Goal: Task Accomplishment & Management: Use online tool/utility

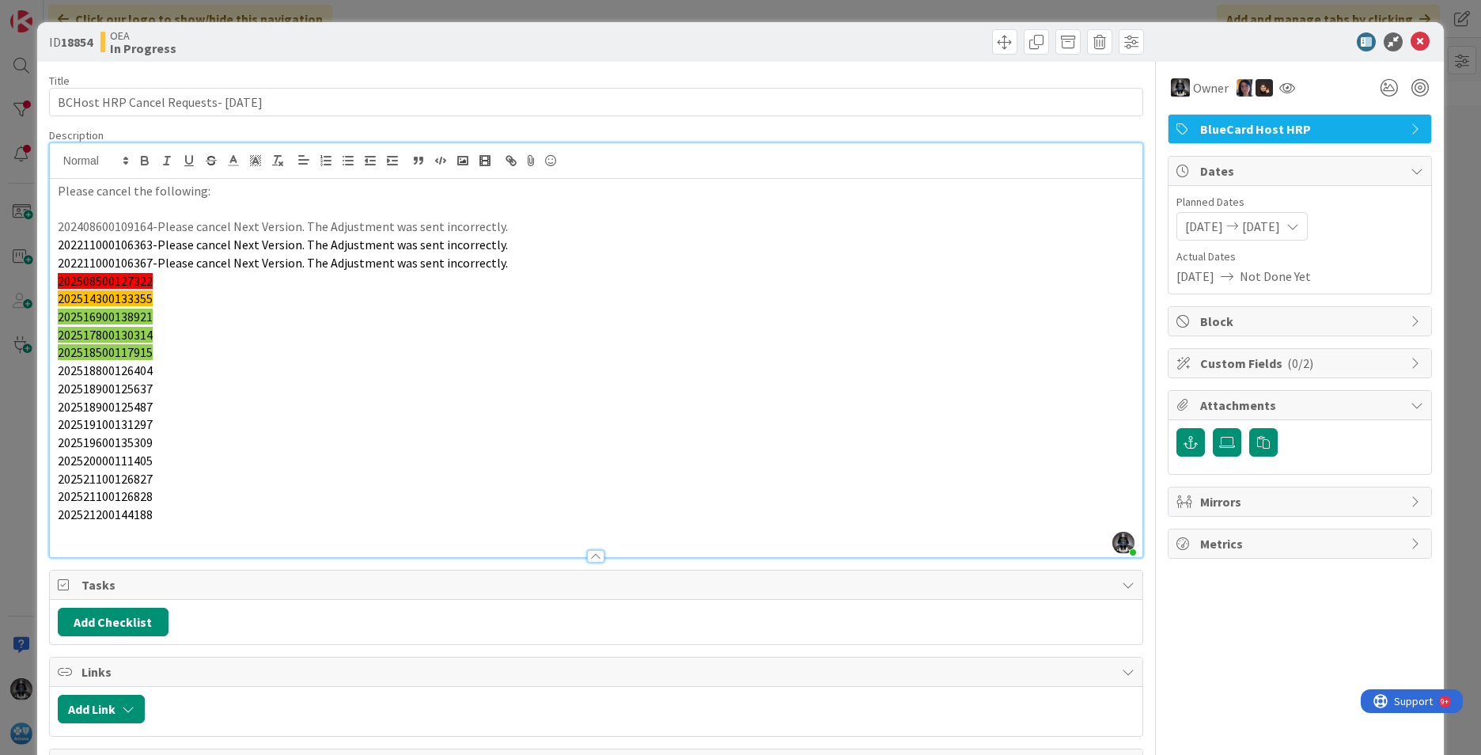
click at [169, 517] on p "202521200144188" at bounding box center [596, 515] width 1077 height 18
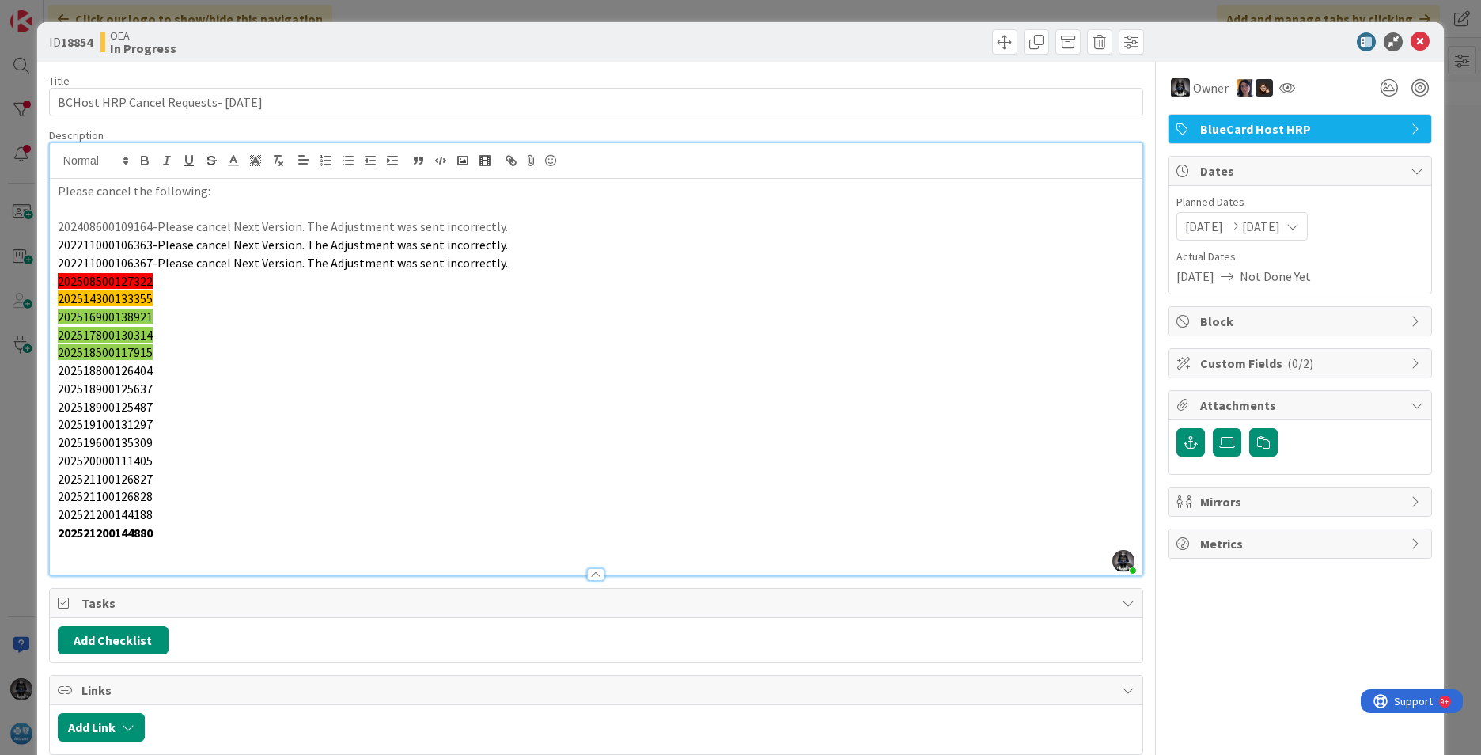
click at [170, 276] on p "202508500127322" at bounding box center [596, 281] width 1077 height 18
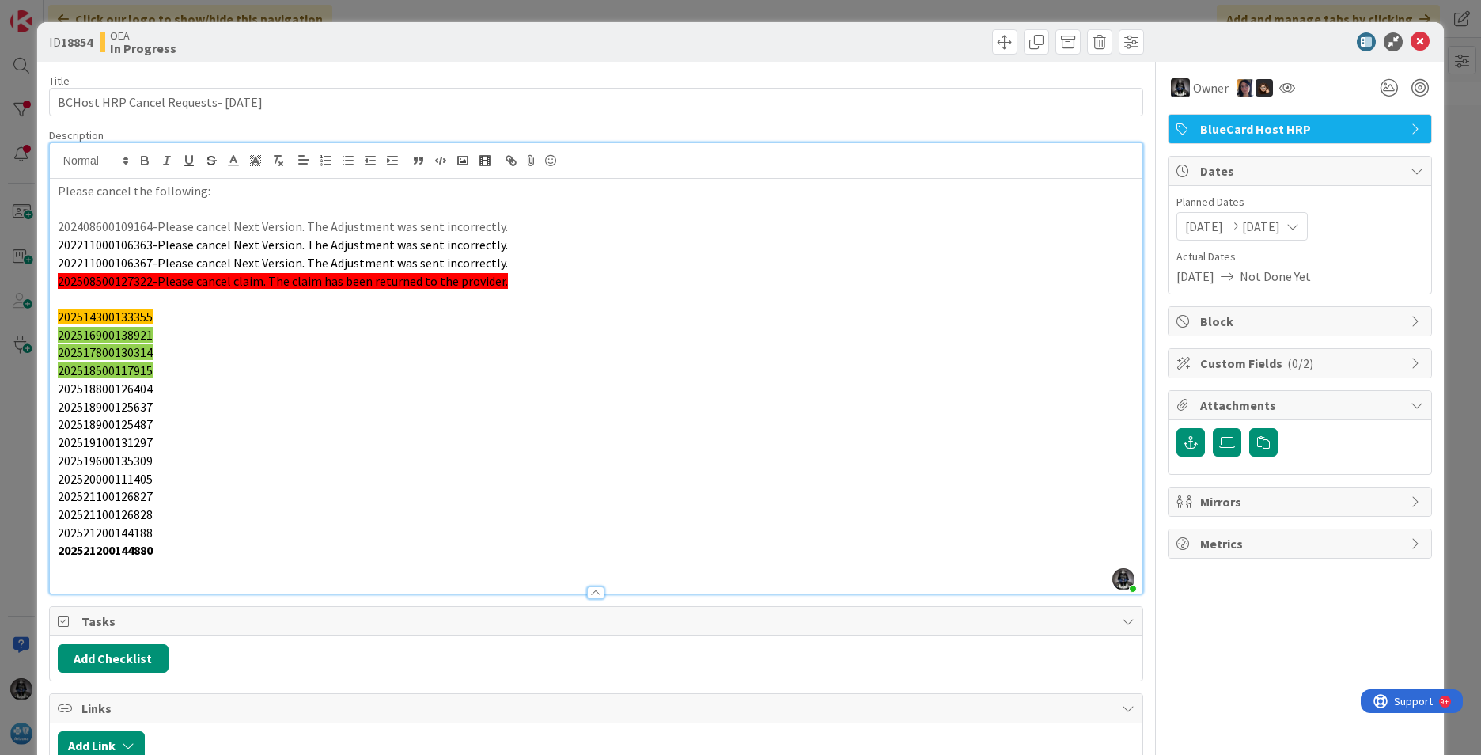
click at [529, 283] on p "202508500127322-Please cancel claim. The claim has been returned to the provide…" at bounding box center [596, 281] width 1077 height 18
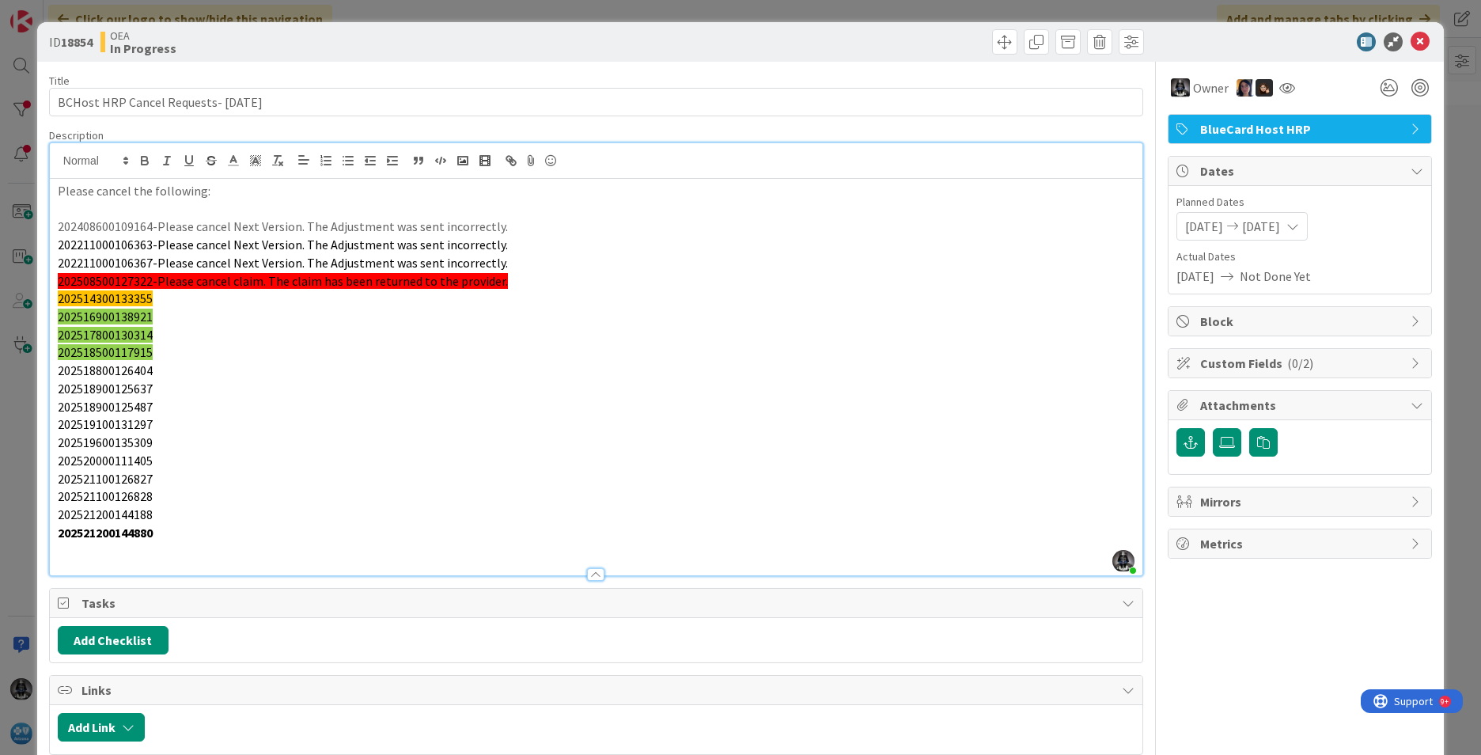
click at [164, 299] on p "202514300133355" at bounding box center [596, 299] width 1077 height 18
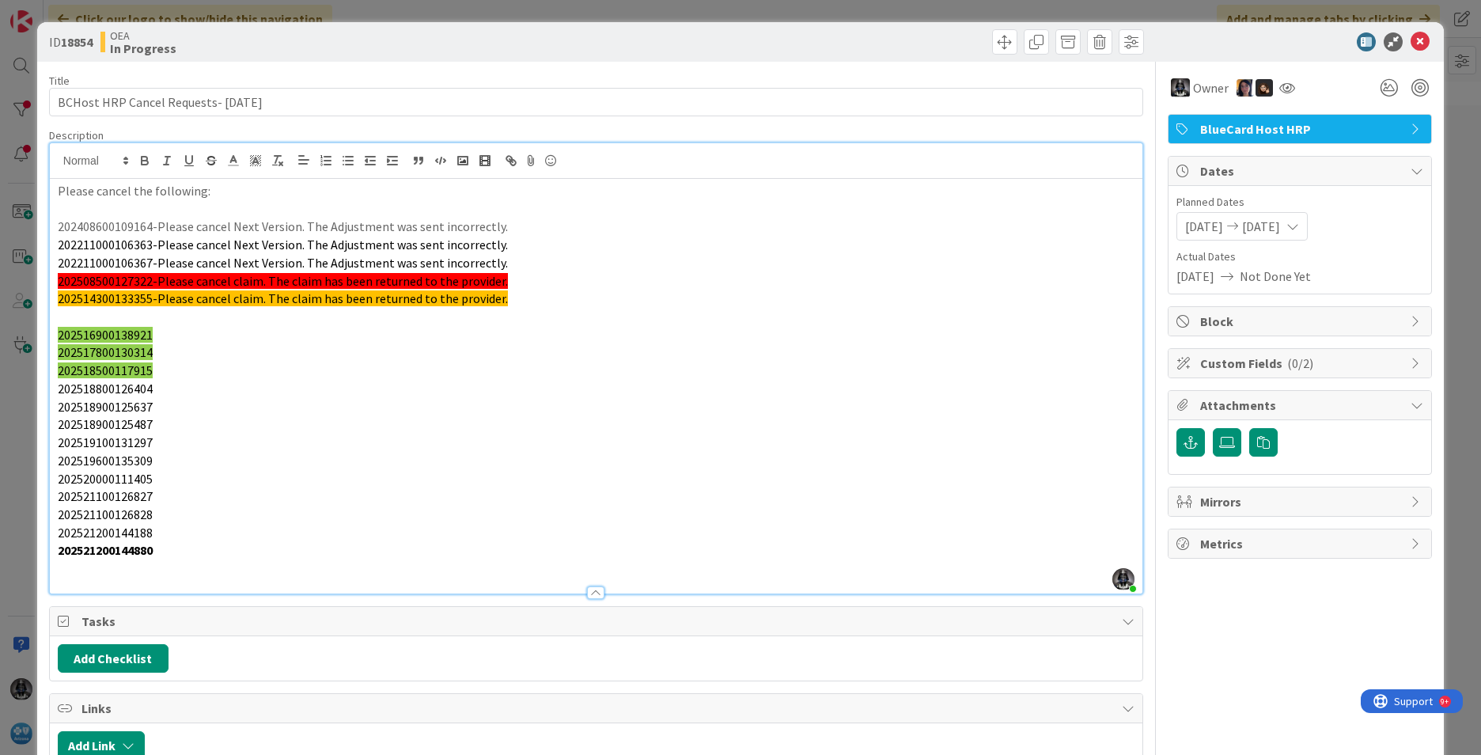
click at [520, 302] on p "202514300133355-Please cancel claim. The claim has been returned to the provide…" at bounding box center [596, 299] width 1077 height 18
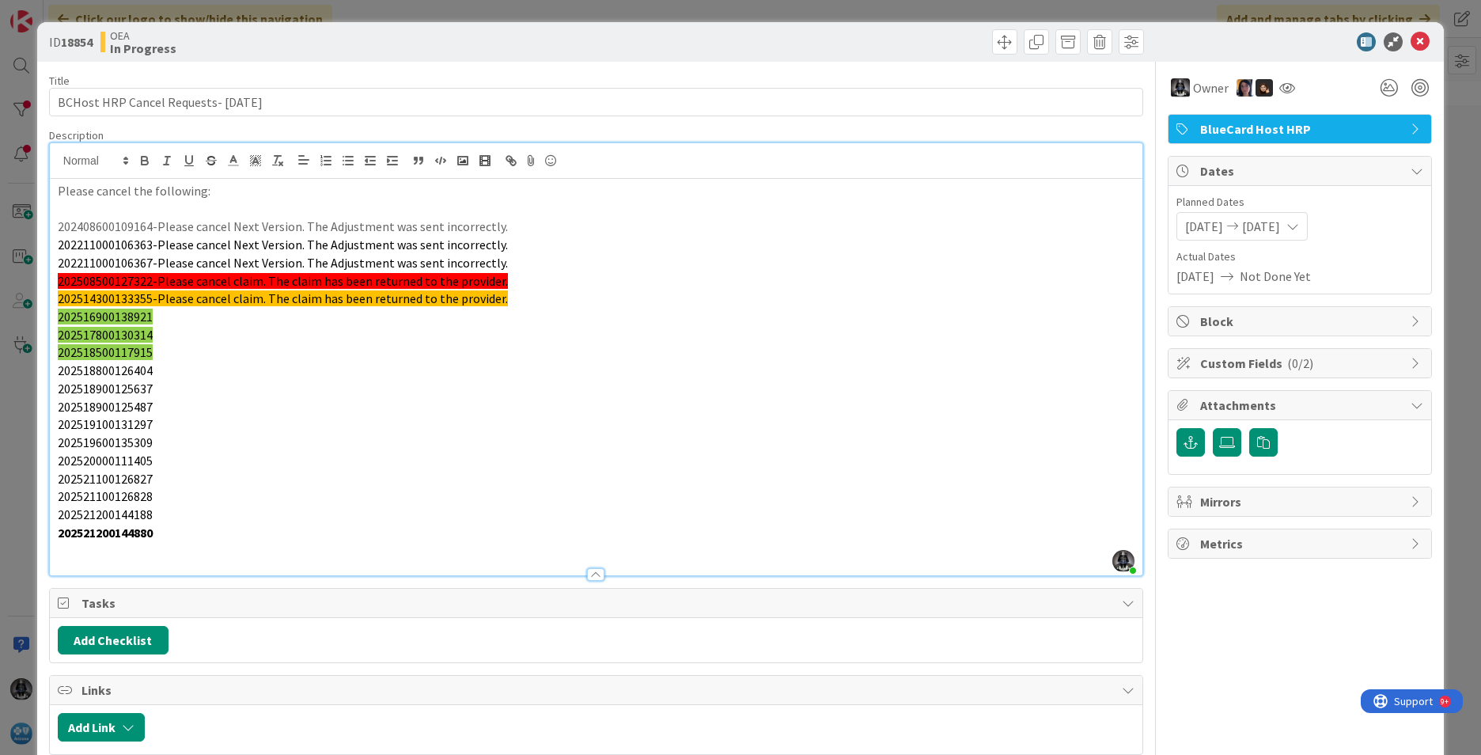
click at [165, 317] on p "202516900138921" at bounding box center [596, 317] width 1077 height 18
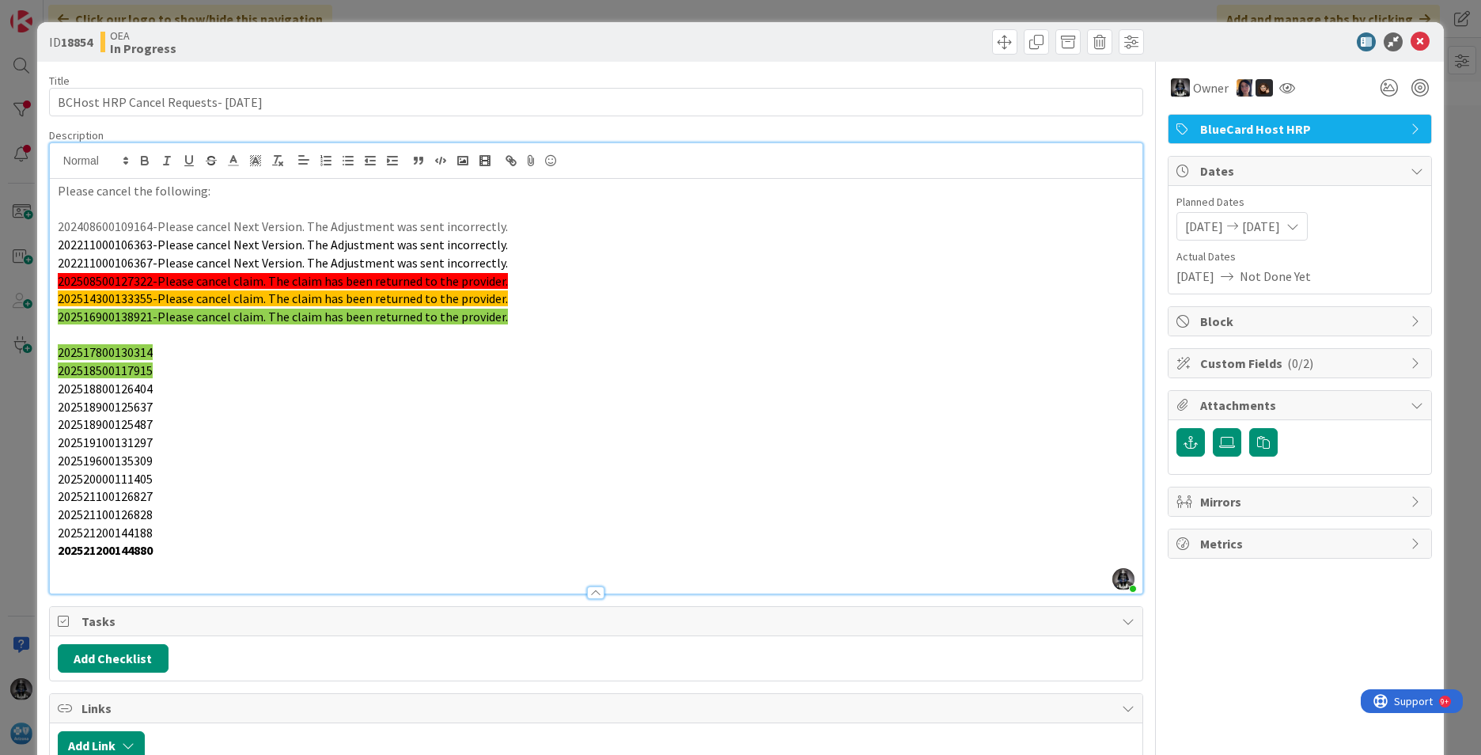
click at [506, 313] on p "202516900138921-Please cancel claim. The claim has been returned to the provide…" at bounding box center [596, 317] width 1077 height 18
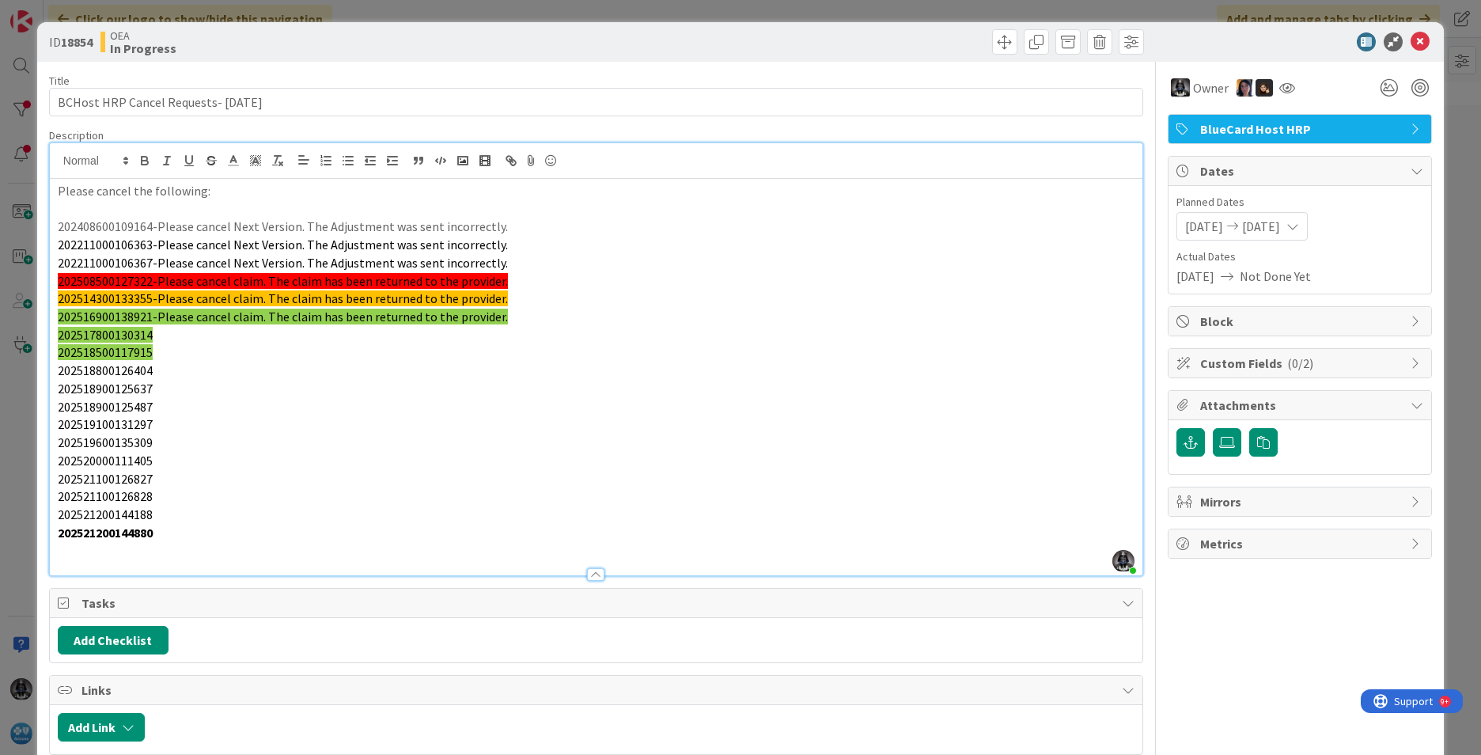
click at [158, 337] on p "202517800130314" at bounding box center [596, 335] width 1077 height 18
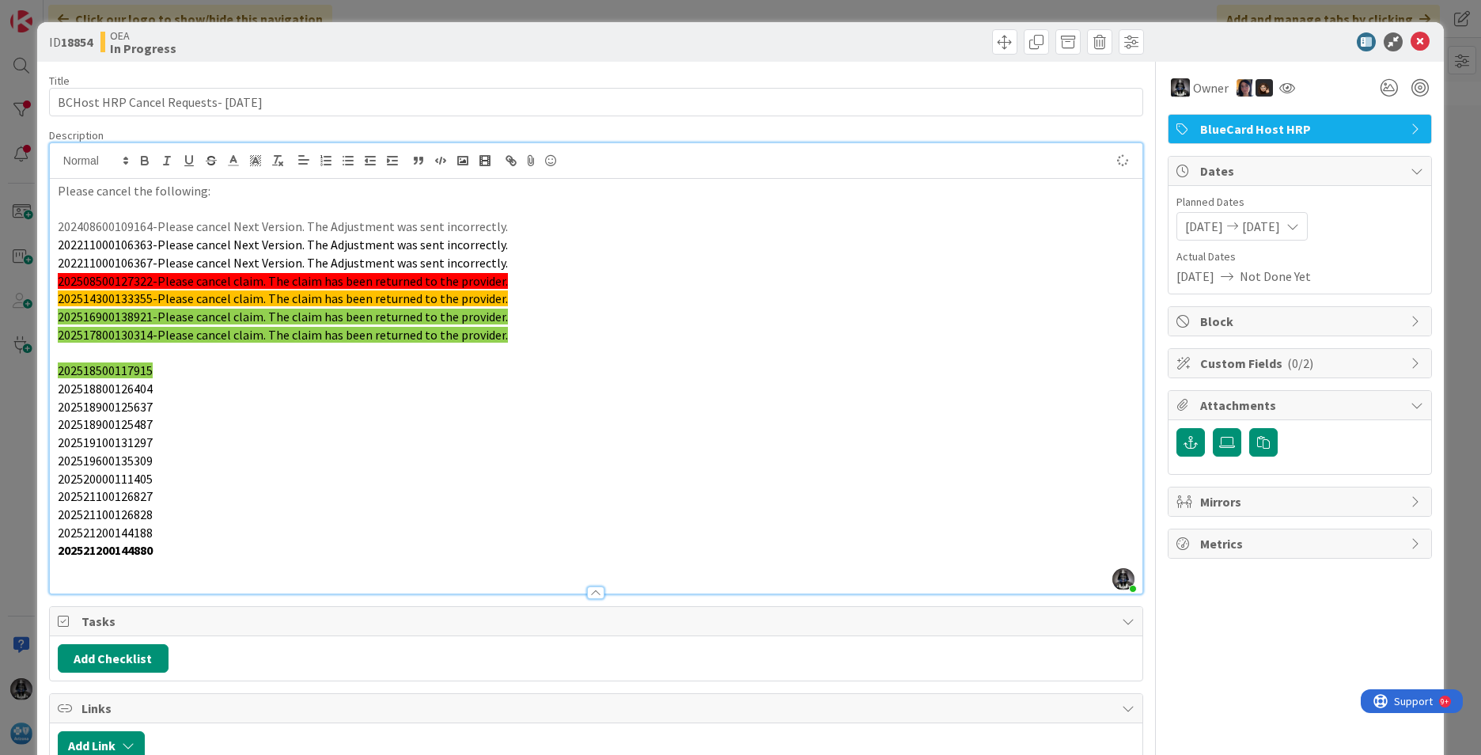
drag, startPoint x: 504, startPoint y: 336, endPoint x: 511, endPoint y: 324, distance: 13.2
click at [510, 328] on p "202517800130314-Please cancel claim. The claim has been returned to the provide…" at bounding box center [596, 335] width 1077 height 18
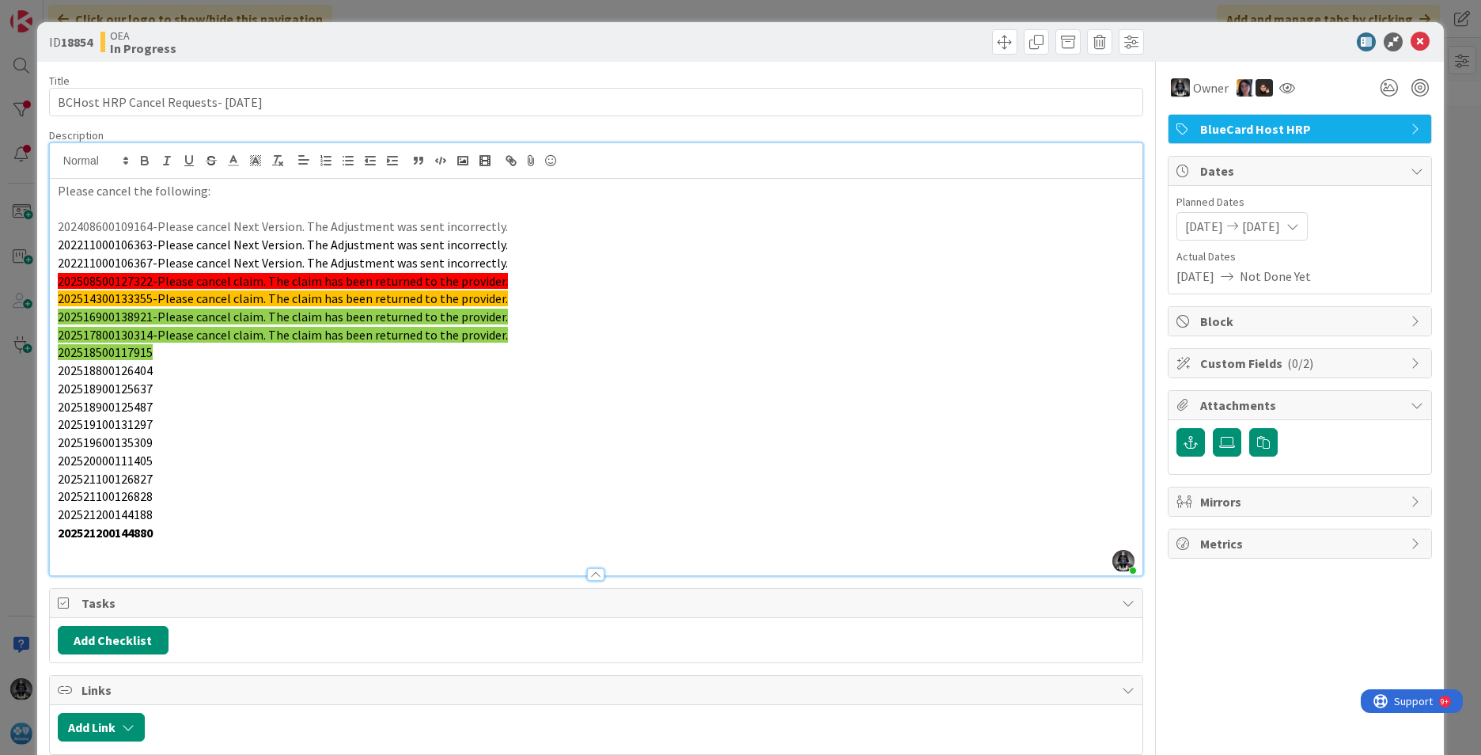
click at [154, 358] on p "202518500117915" at bounding box center [596, 352] width 1077 height 18
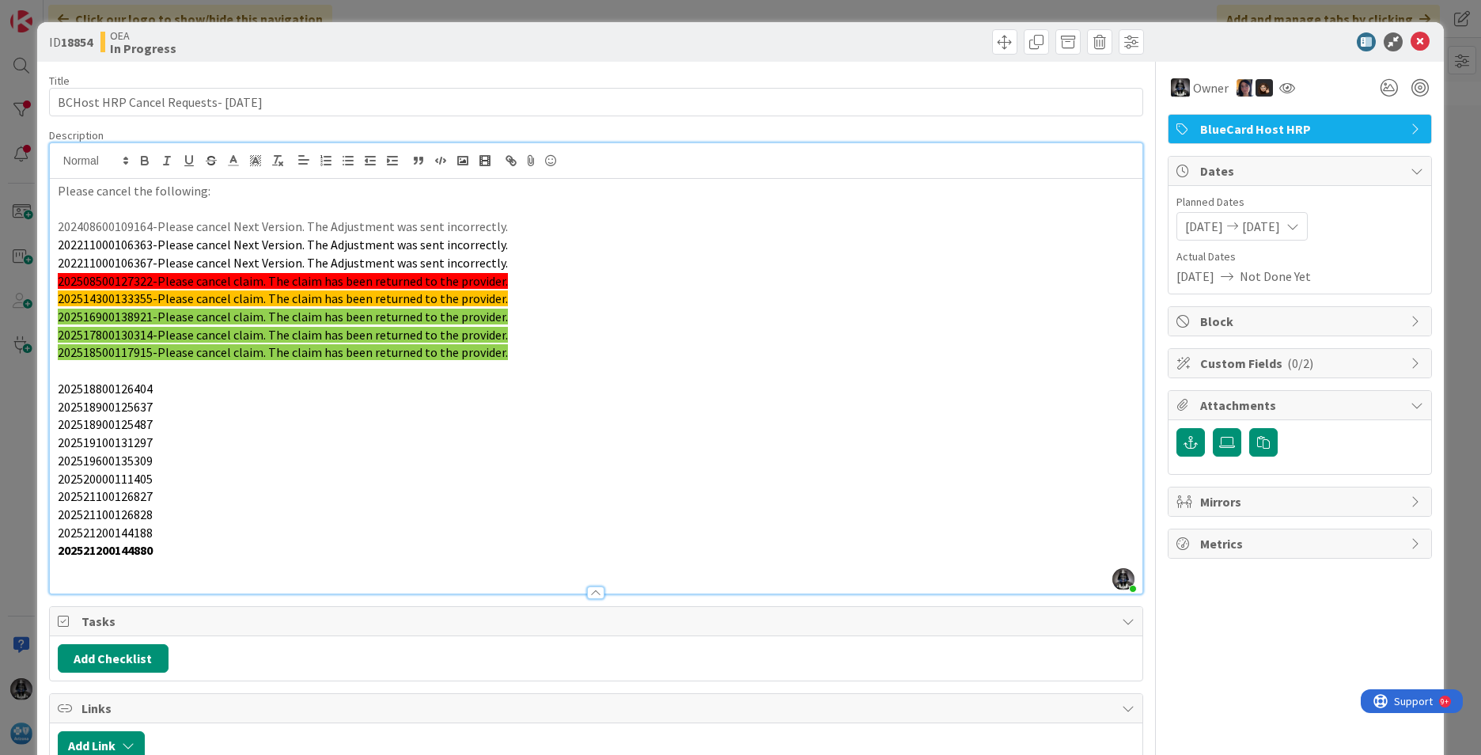
click at [503, 358] on p "202518500117915-Please cancel claim. The claim has been returned to the provide…" at bounding box center [596, 352] width 1077 height 18
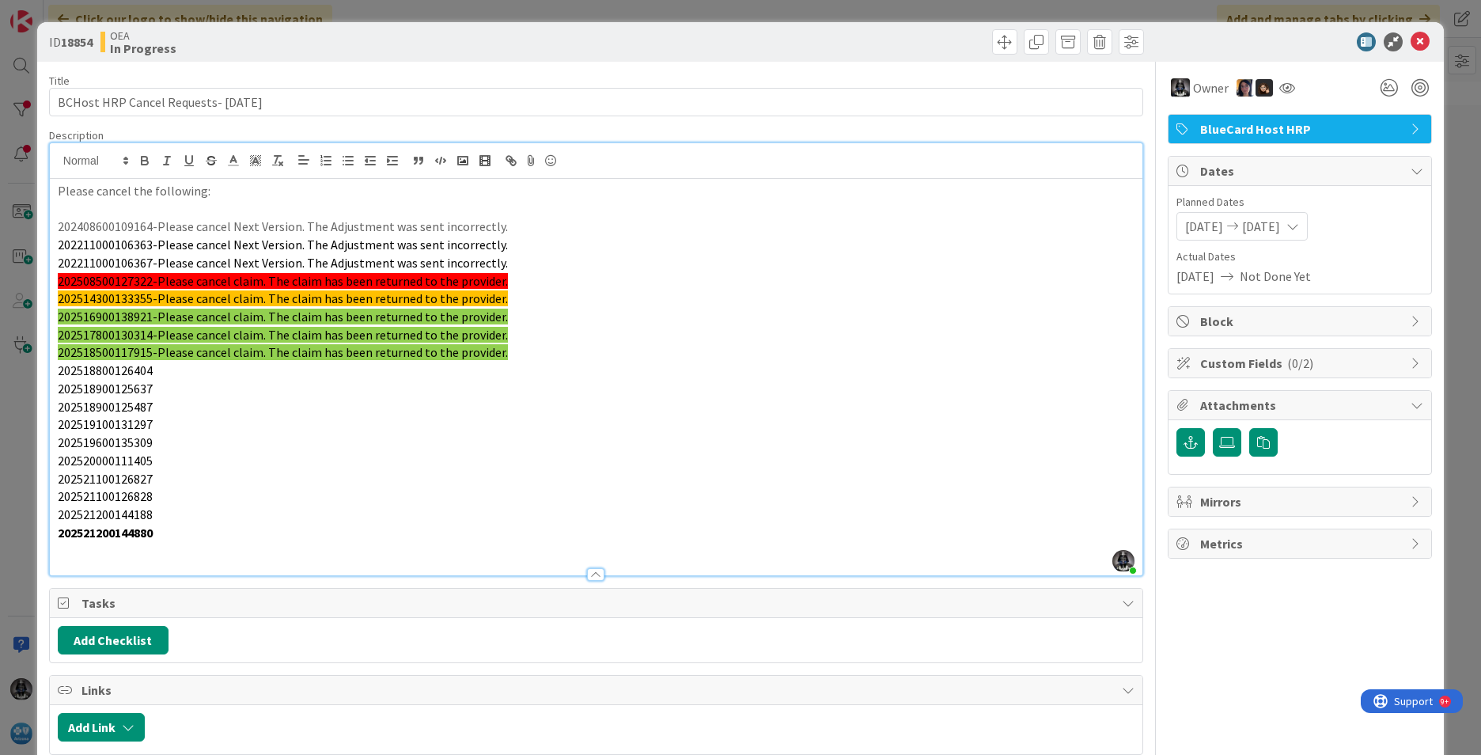
click at [157, 374] on p "202518800126404" at bounding box center [596, 371] width 1077 height 18
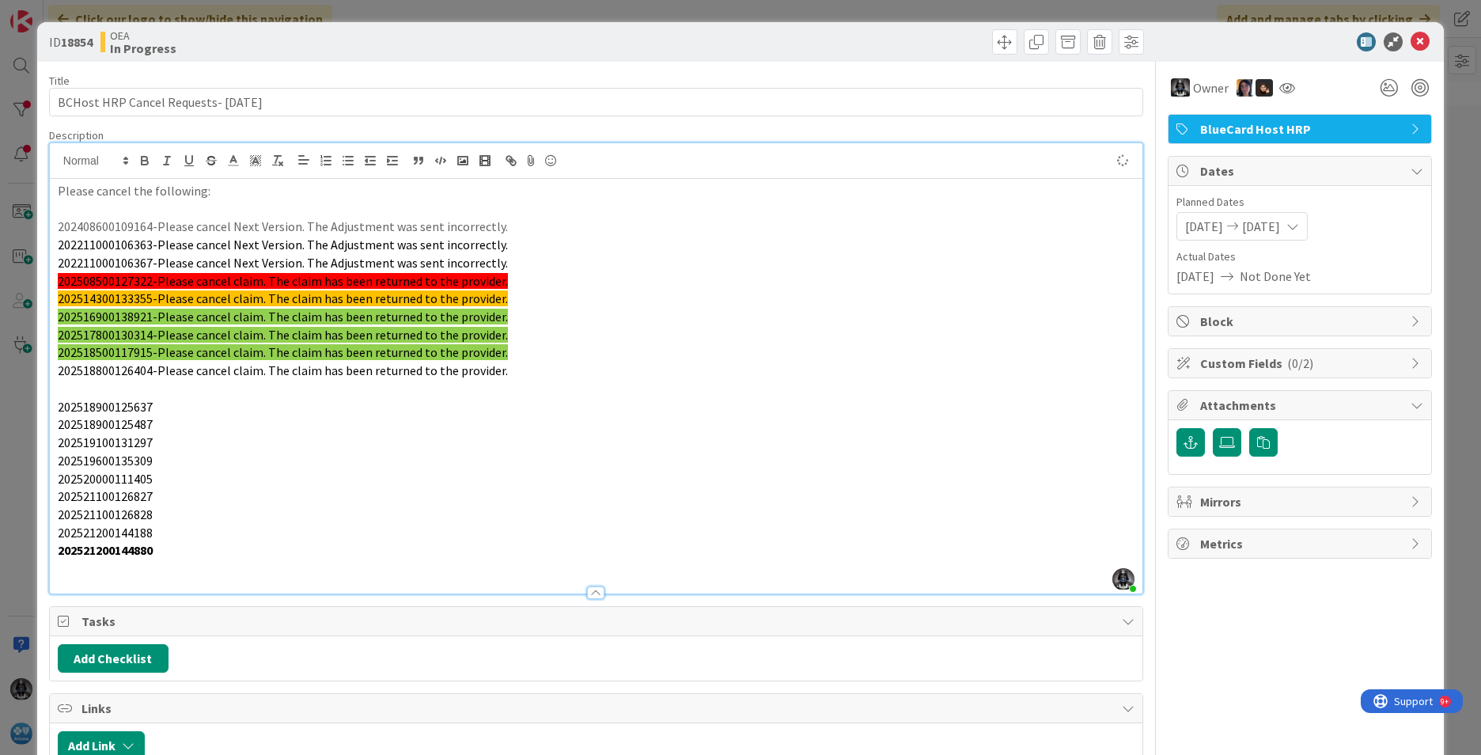
click at [514, 370] on p "202518800126404-Please cancel claim. The claim has been returned to the provide…" at bounding box center [596, 371] width 1077 height 18
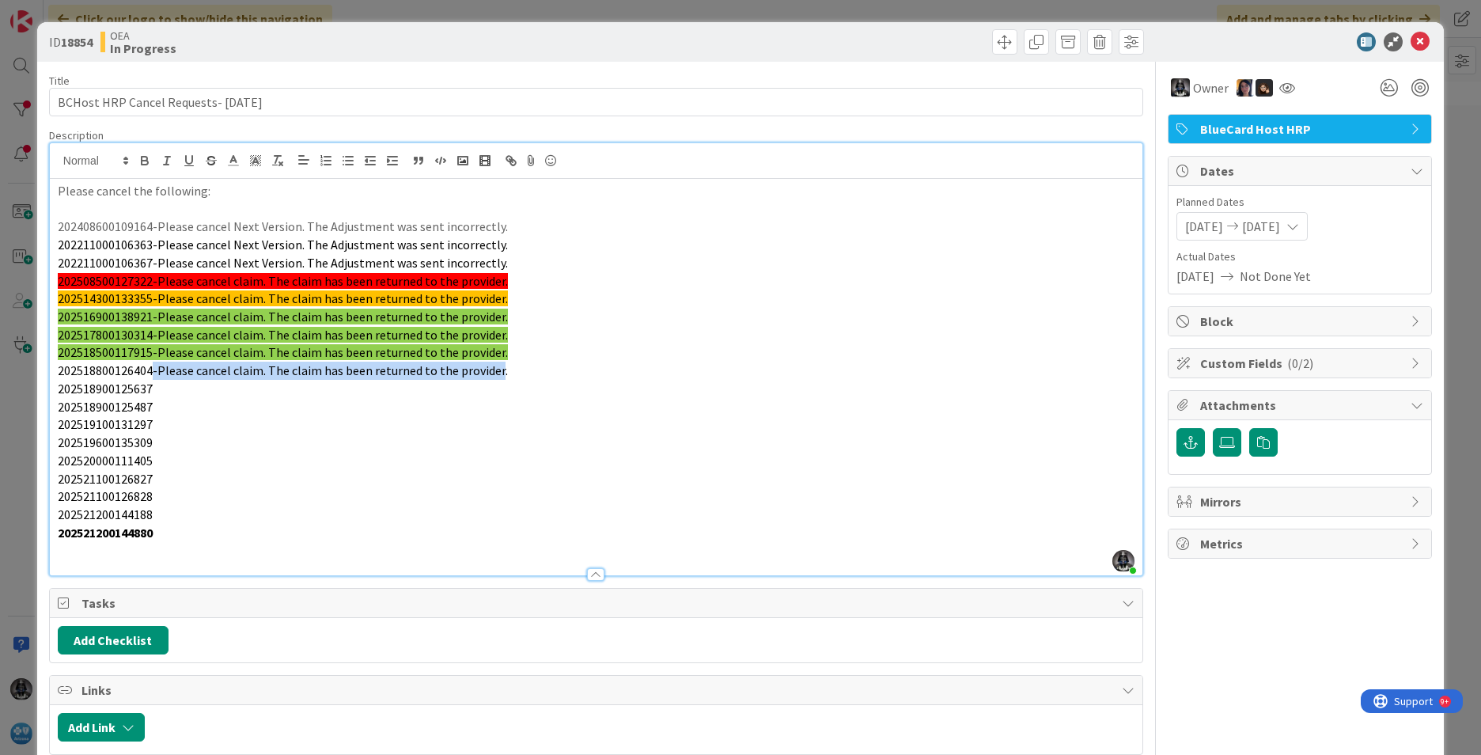
drag, startPoint x: 151, startPoint y: 370, endPoint x: 493, endPoint y: 373, distance: 341.9
click at [493, 373] on span "202518800126404-Please cancel claim. The claim has been returned to the provide…" at bounding box center [283, 370] width 450 height 16
copy span "-Please cancel claim. The claim has been returned to the provider"
click at [169, 388] on p "202518900125637" at bounding box center [596, 389] width 1077 height 18
click at [170, 405] on p "202518900125487" at bounding box center [596, 407] width 1077 height 18
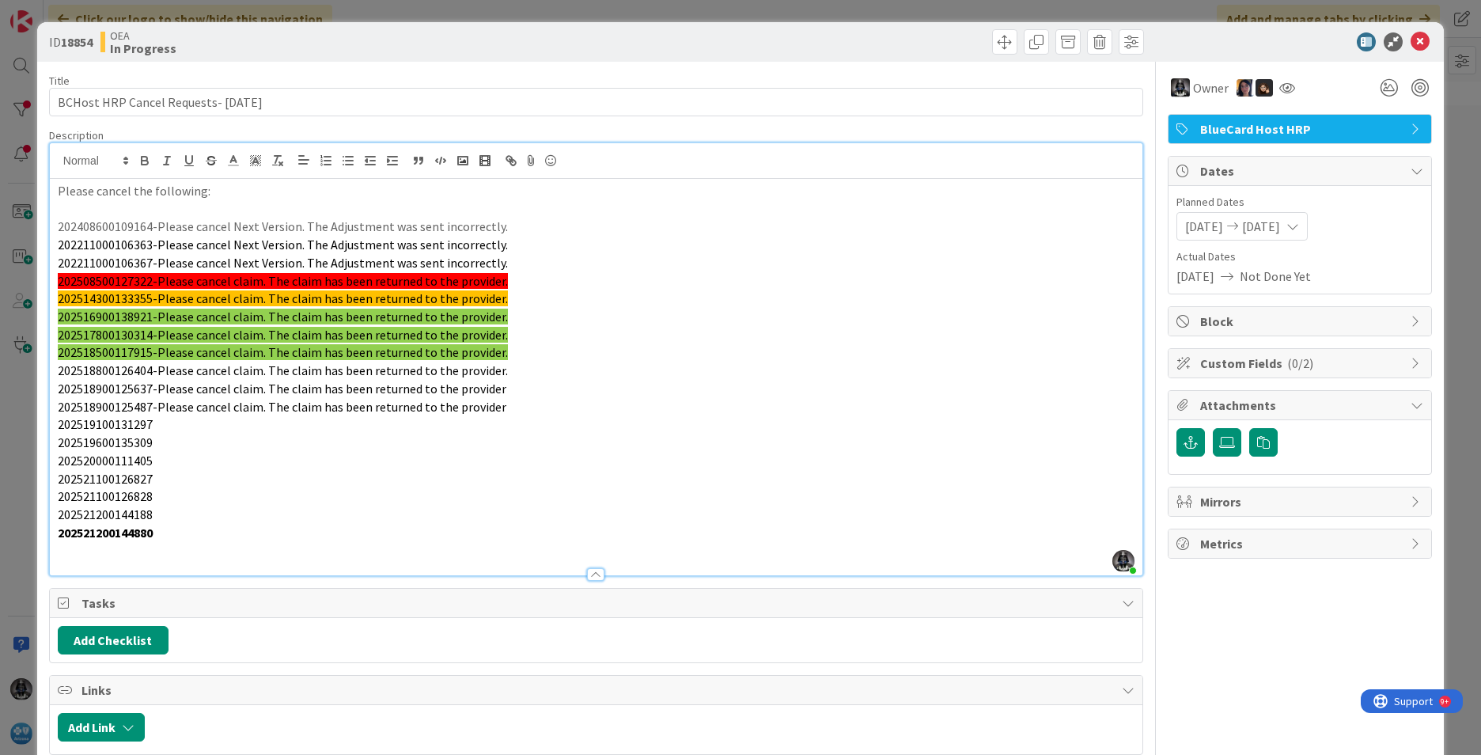
click at [169, 428] on p "202519100131297" at bounding box center [596, 424] width 1077 height 18
click at [170, 441] on p "202519600135309" at bounding box center [596, 443] width 1077 height 18
click at [166, 464] on p "202520000111405" at bounding box center [596, 461] width 1077 height 18
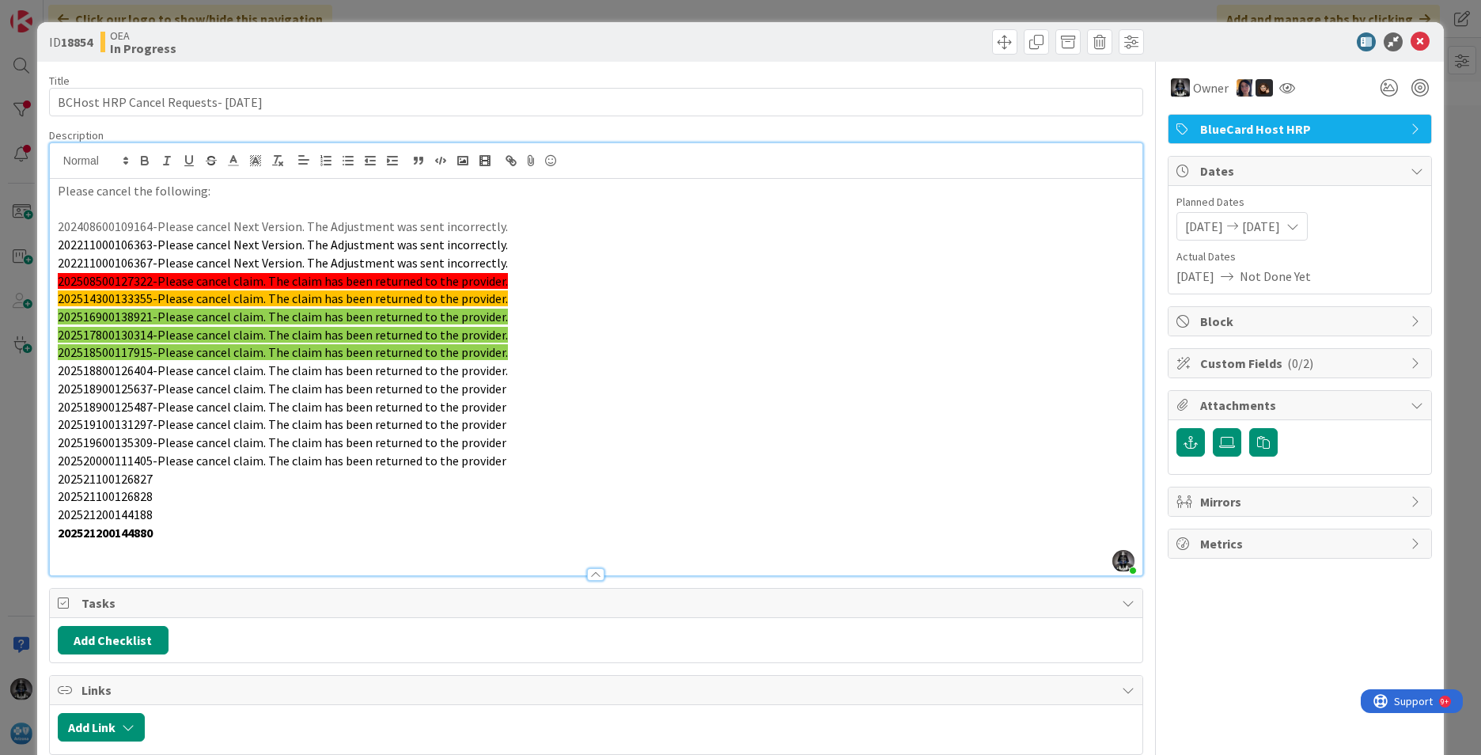
click at [168, 476] on p "202521100126827" at bounding box center [596, 479] width 1077 height 18
click at [163, 495] on p "202521100126828" at bounding box center [596, 496] width 1077 height 18
click at [172, 518] on p "202521200144188" at bounding box center [596, 515] width 1077 height 18
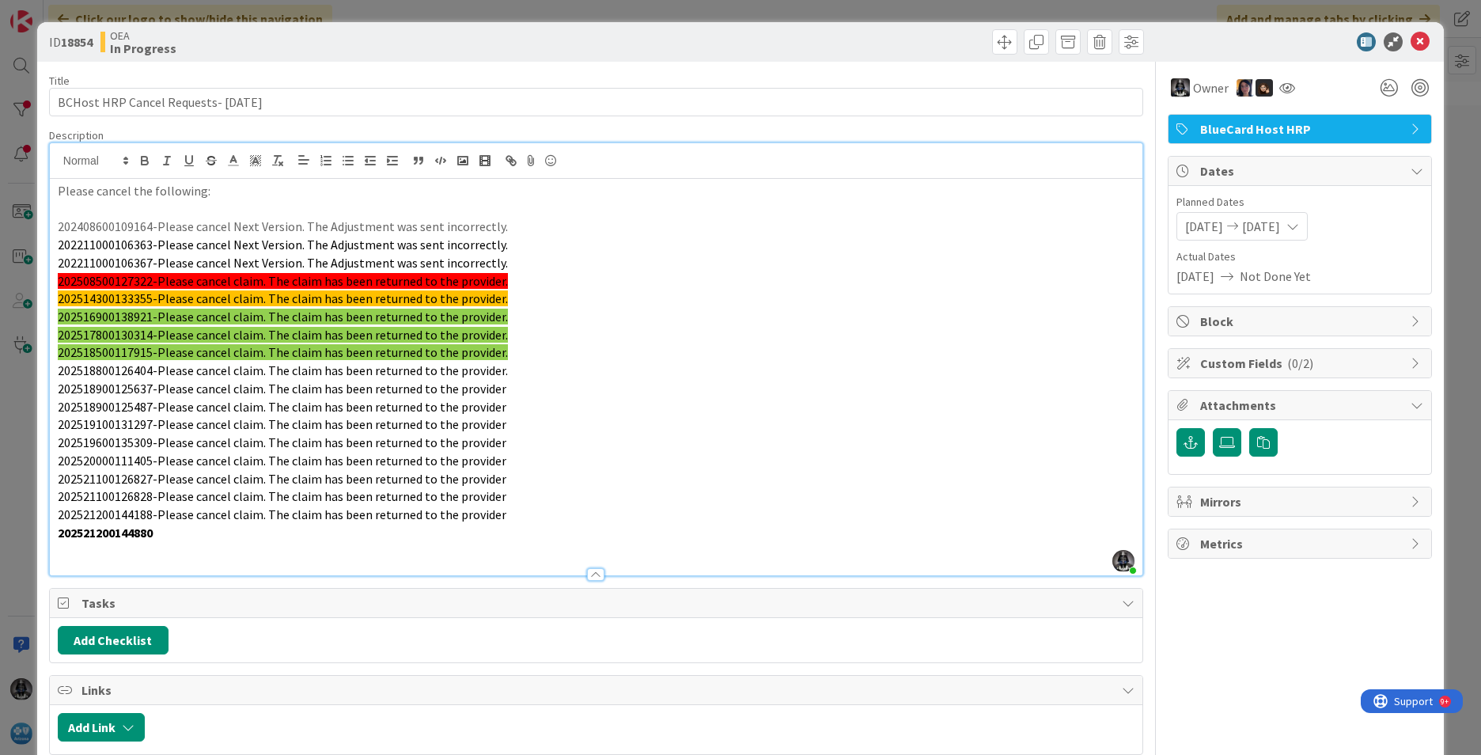
click at [131, 535] on strong "202521200144880" at bounding box center [105, 533] width 95 height 16
copy strong "202521200144880"
click at [170, 532] on p "202521200144880" at bounding box center [596, 533] width 1077 height 18
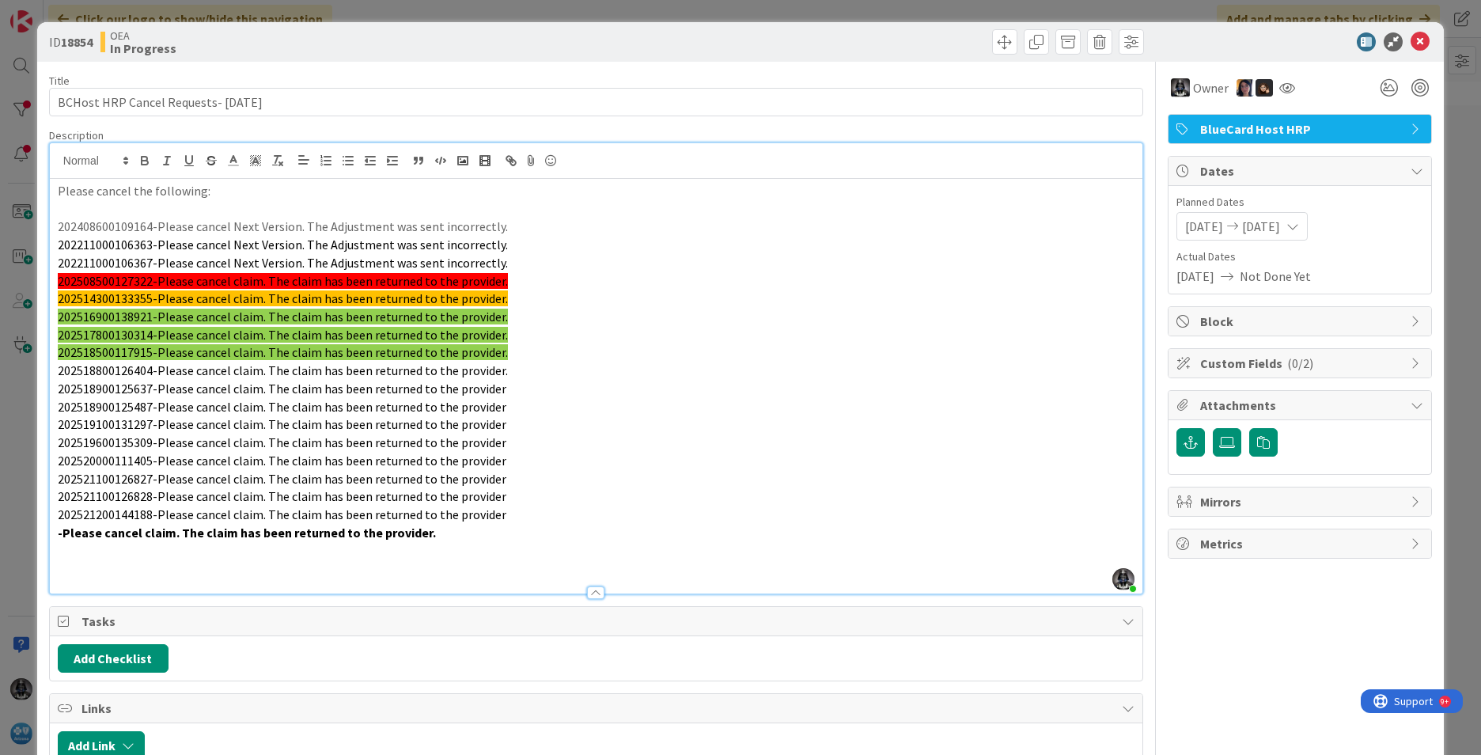
click at [53, 533] on div "Please cancel the following: 202408600109164-Please cancel Next Version. The Ad…" at bounding box center [596, 386] width 1093 height 415
drag, startPoint x: 51, startPoint y: 532, endPoint x: 589, endPoint y: 533, distance: 538.1
click at [589, 533] on div "Please cancel the following: 202408600109164-Please cancel Next Version. The Ad…" at bounding box center [596, 386] width 1093 height 415
click at [144, 161] on icon "button" at bounding box center [145, 163] width 6 height 4
click at [201, 381] on p "202518900125637-Please cancel claim. The claim has been returned to the provider" at bounding box center [596, 389] width 1077 height 18
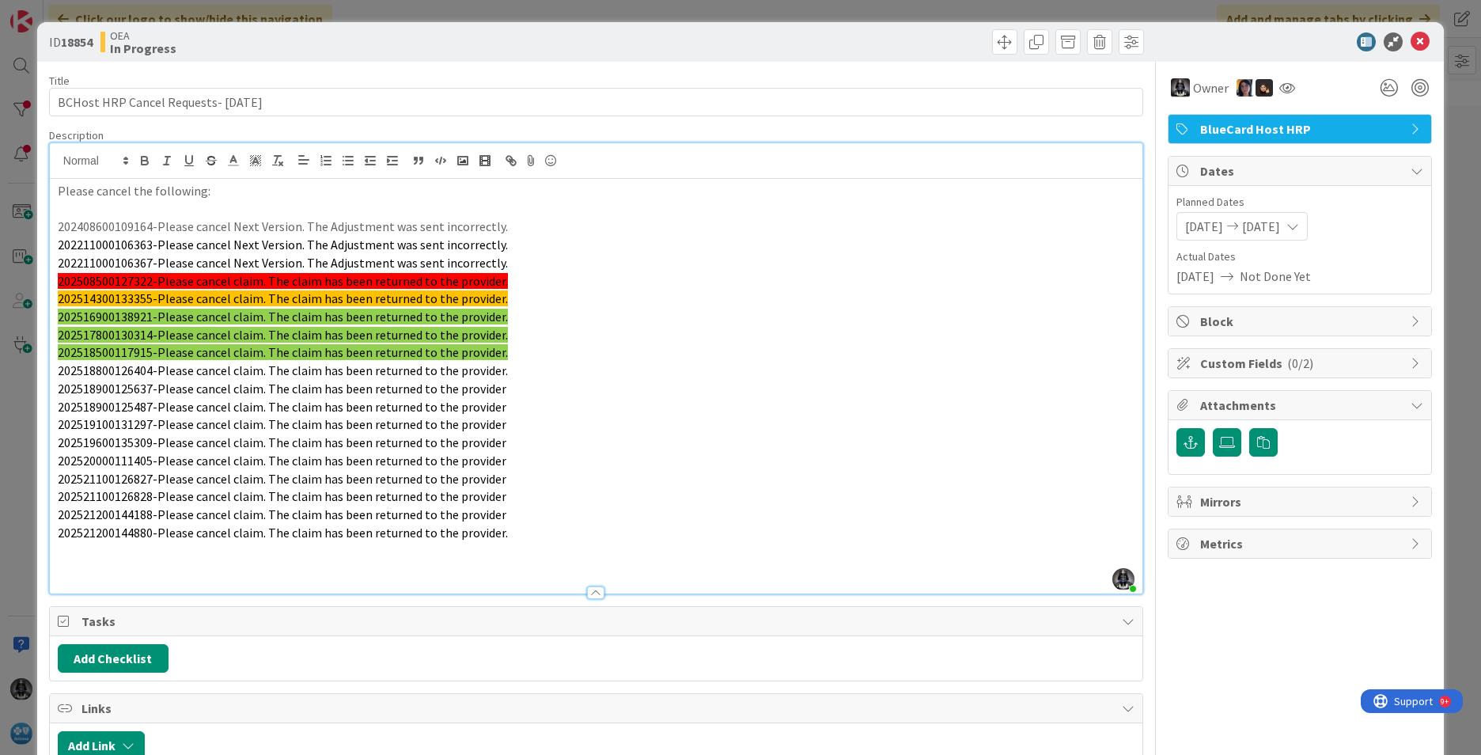
drag, startPoint x: 55, startPoint y: 274, endPoint x: 541, endPoint y: 350, distance: 491.0
click at [541, 350] on div "Please cancel the following: 202408600109164-Please cancel Next Version. The Ad…" at bounding box center [596, 386] width 1093 height 415
click at [264, 161] on span at bounding box center [256, 160] width 22 height 21
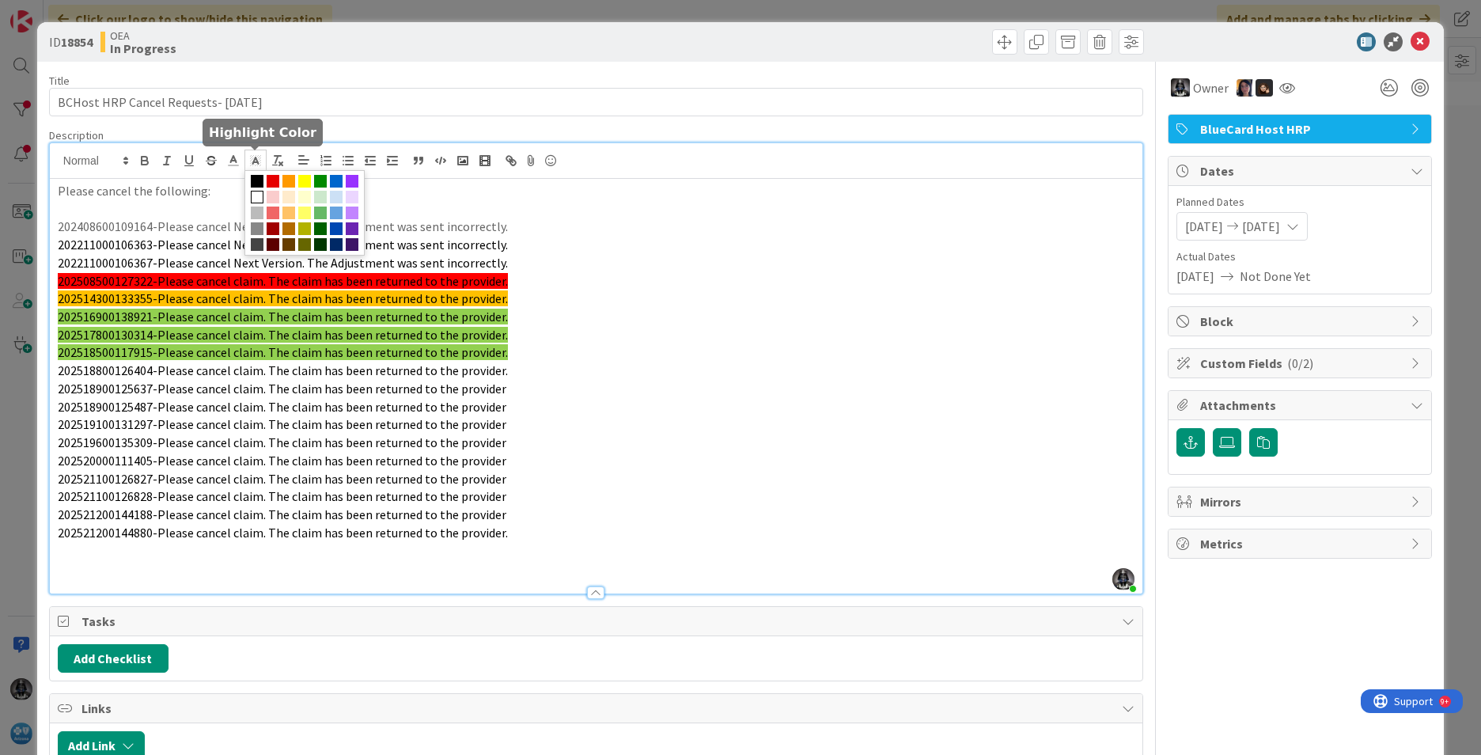
click at [255, 197] on span at bounding box center [257, 197] width 13 height 13
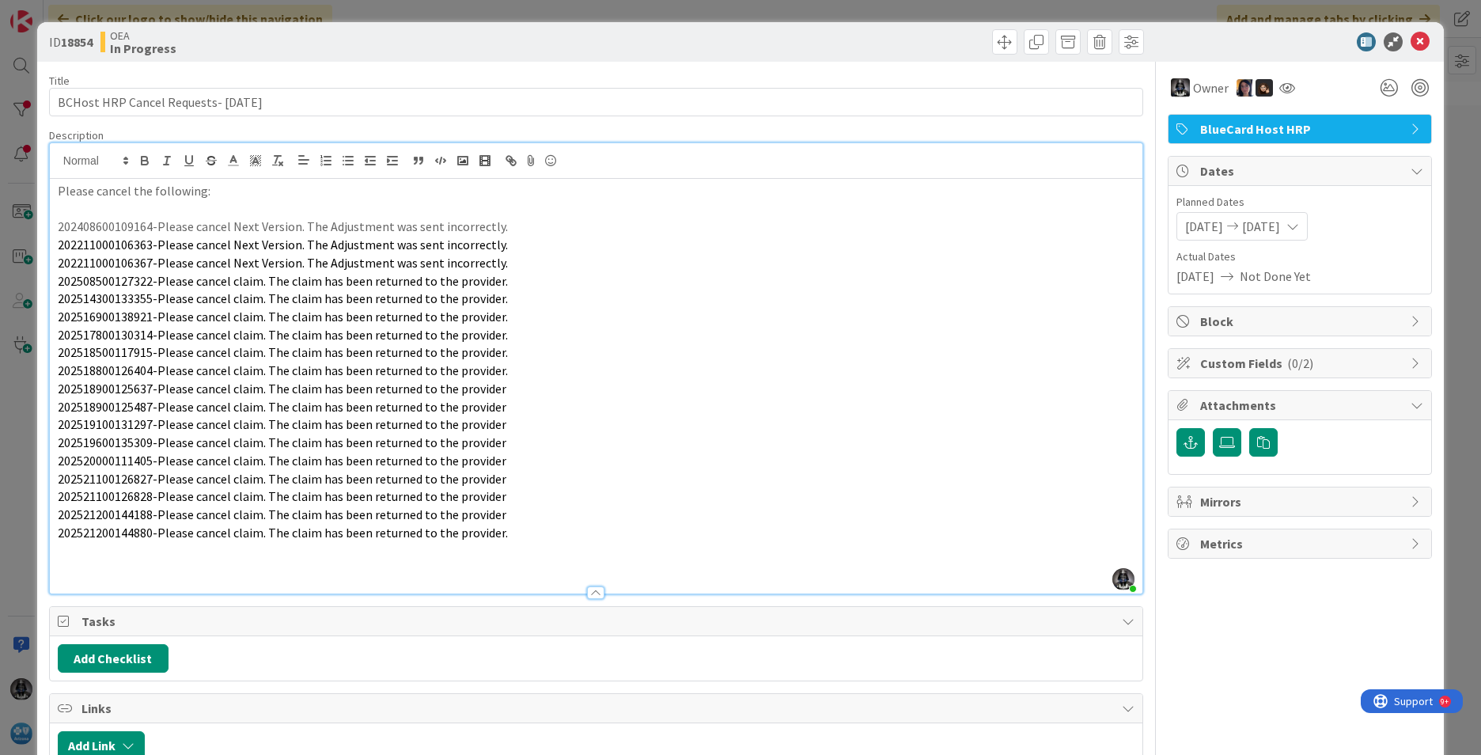
drag, startPoint x: 348, startPoint y: 258, endPoint x: 360, endPoint y: 276, distance: 21.7
click at [351, 263] on span "202211000106367-Please cancel Next Version. The Adjustment was sent incorrectly." at bounding box center [283, 263] width 450 height 16
click at [503, 532] on p "202521200144880-Please cancel claim. The claim has been returned to the provide…" at bounding box center [596, 533] width 1077 height 18
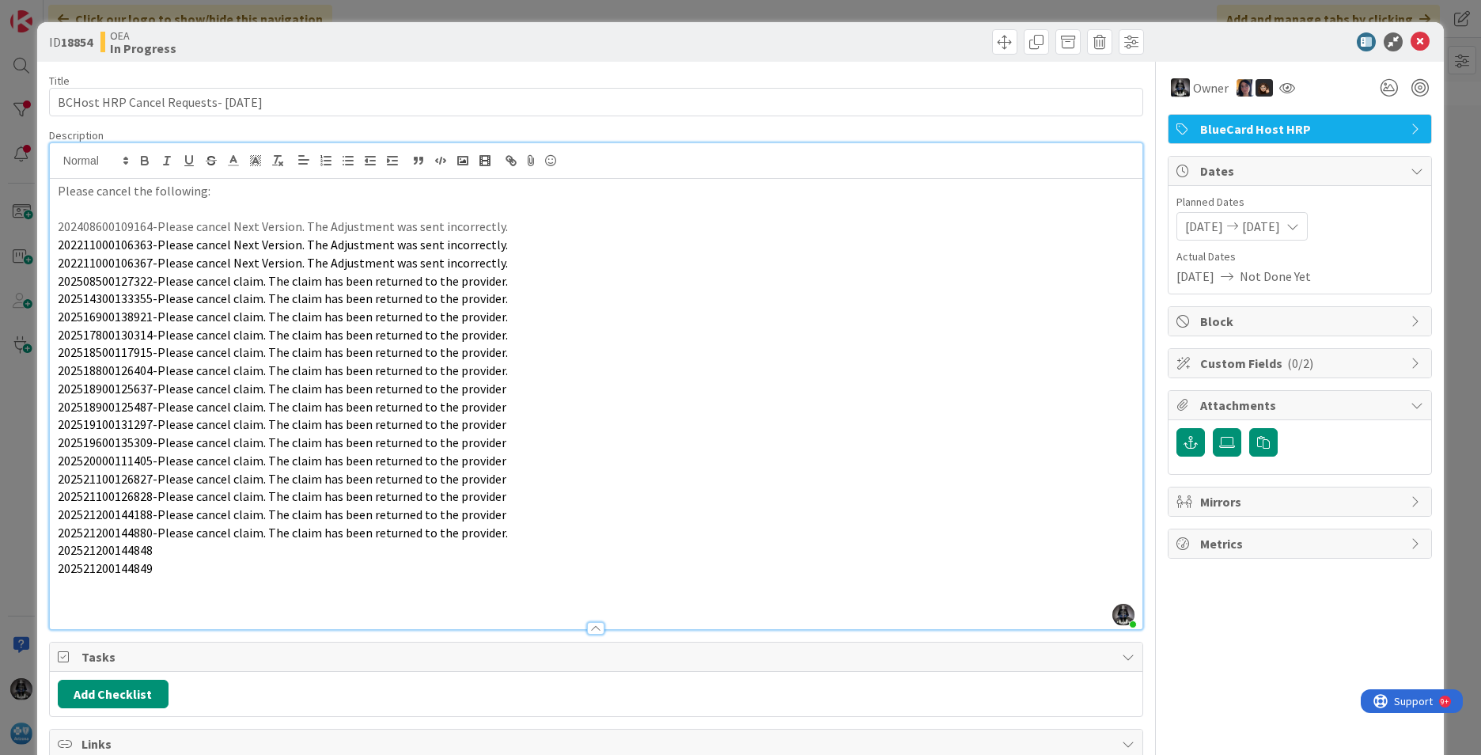
click at [102, 548] on span "202521200144848" at bounding box center [105, 550] width 95 height 16
copy span "202521200144848"
click at [160, 544] on p "202521200144848" at bounding box center [596, 550] width 1077 height 18
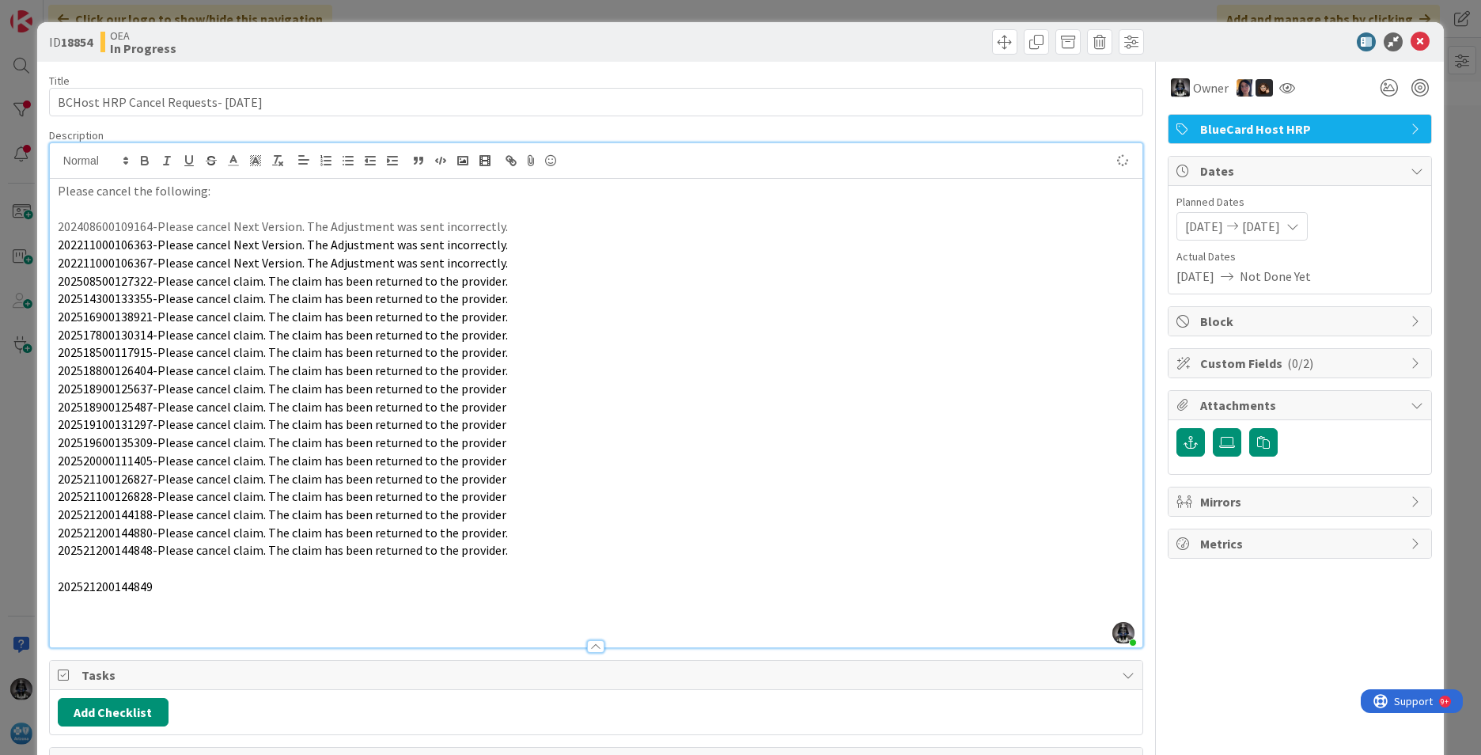
click at [518, 552] on p "202521200144848-Please cancel claim. The claim has been returned to the provide…" at bounding box center [596, 550] width 1077 height 18
click at [169, 570] on p "202521200144849" at bounding box center [596, 568] width 1077 height 18
drag, startPoint x: 154, startPoint y: 568, endPoint x: 186, endPoint y: 579, distance: 34.3
click at [155, 567] on span "202521200144849Please cancel claim. The claim has been returned to the provider." at bounding box center [281, 568] width 446 height 16
drag, startPoint x: 693, startPoint y: 456, endPoint x: 704, endPoint y: 451, distance: 12.1
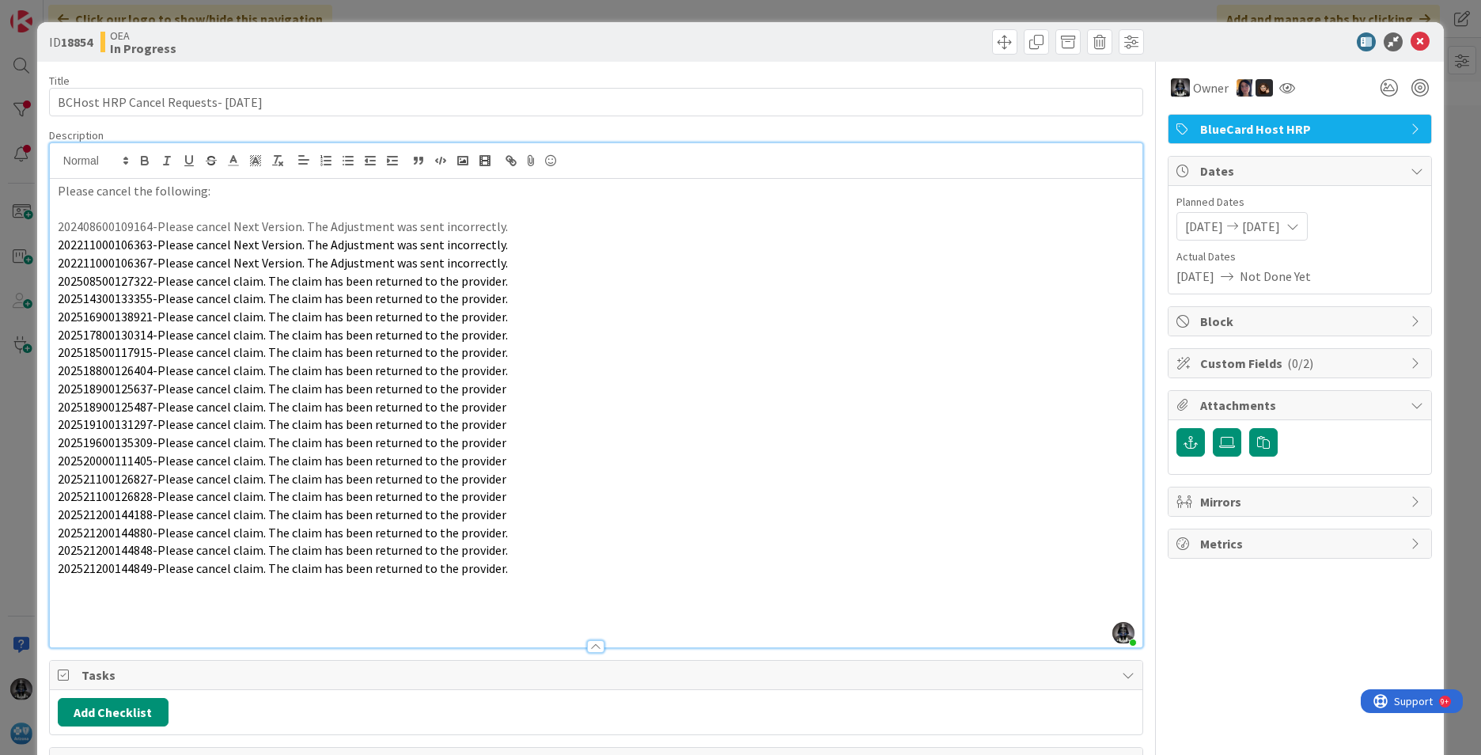
click at [694, 456] on p "202520000111405-Please cancel claim. The claim has been returned to the provider" at bounding box center [596, 461] width 1077 height 18
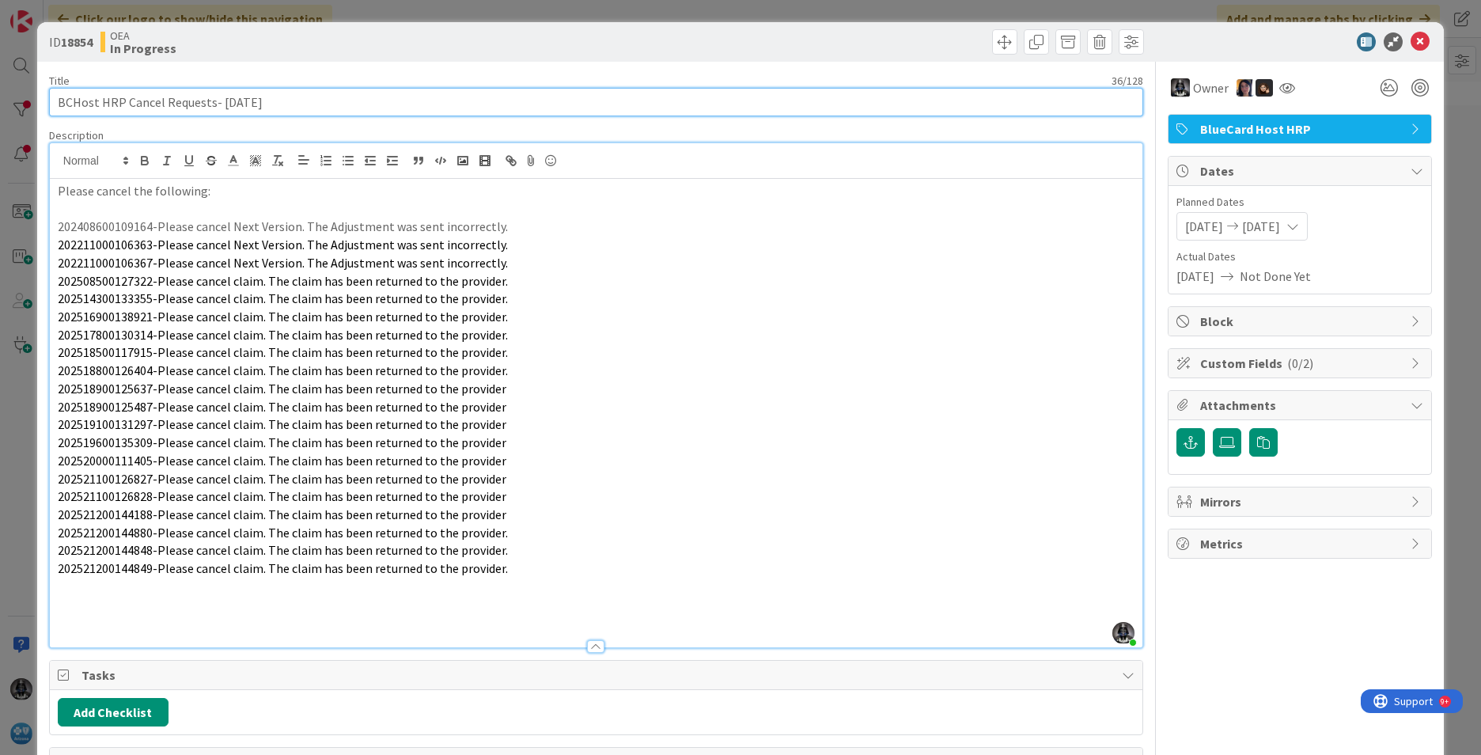
drag, startPoint x: 68, startPoint y: 101, endPoint x: 280, endPoint y: 101, distance: 212.1
click at [280, 101] on input "BCHost HRP Cancel Requests- [DATE]" at bounding box center [596, 102] width 1094 height 28
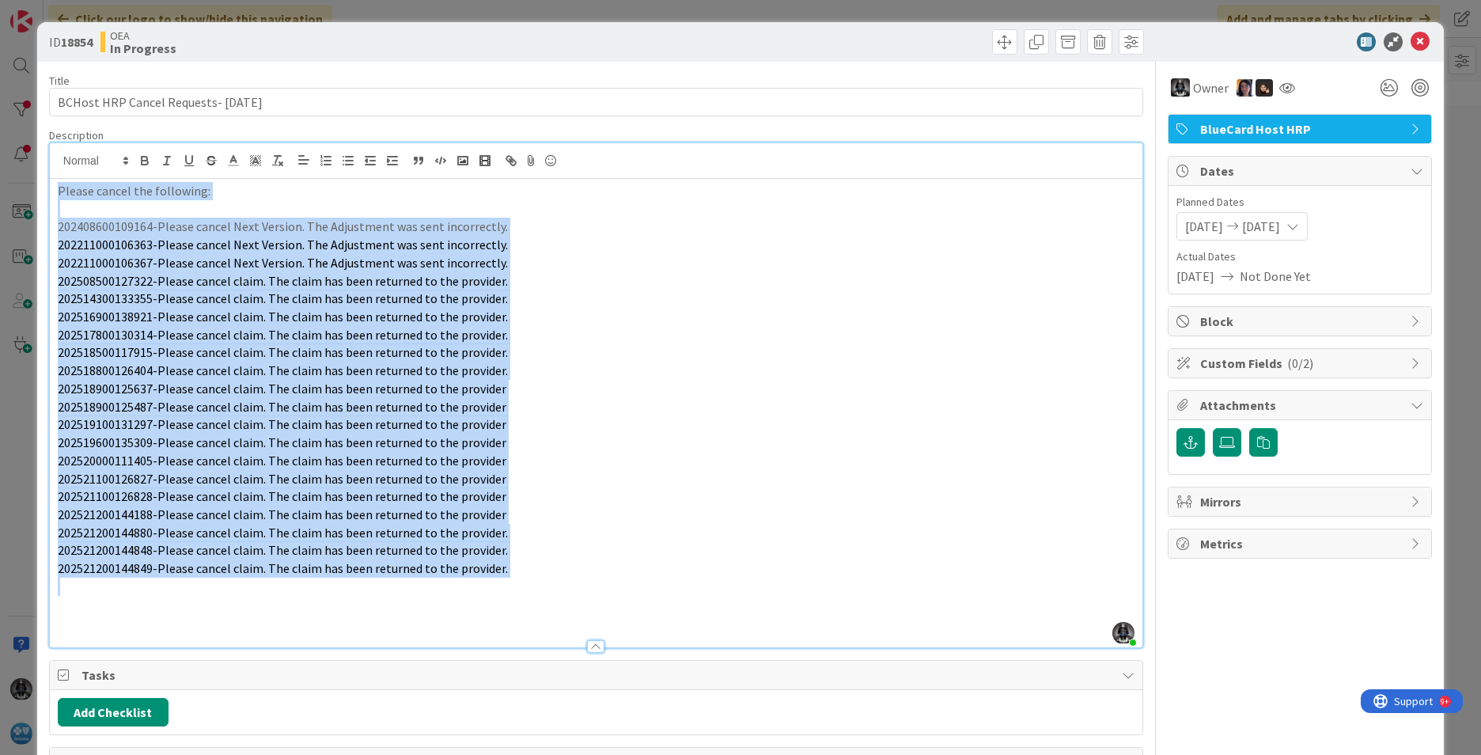
drag, startPoint x: 53, startPoint y: 192, endPoint x: 540, endPoint y: 588, distance: 627.2
click at [529, 586] on div "Please cancel the following: 202408600109164-Please cancel Next Version. The Ad…" at bounding box center [596, 413] width 1093 height 468
copy div "Please cancel the following: 202408600109164-Please cancel Next Version. The Ad…"
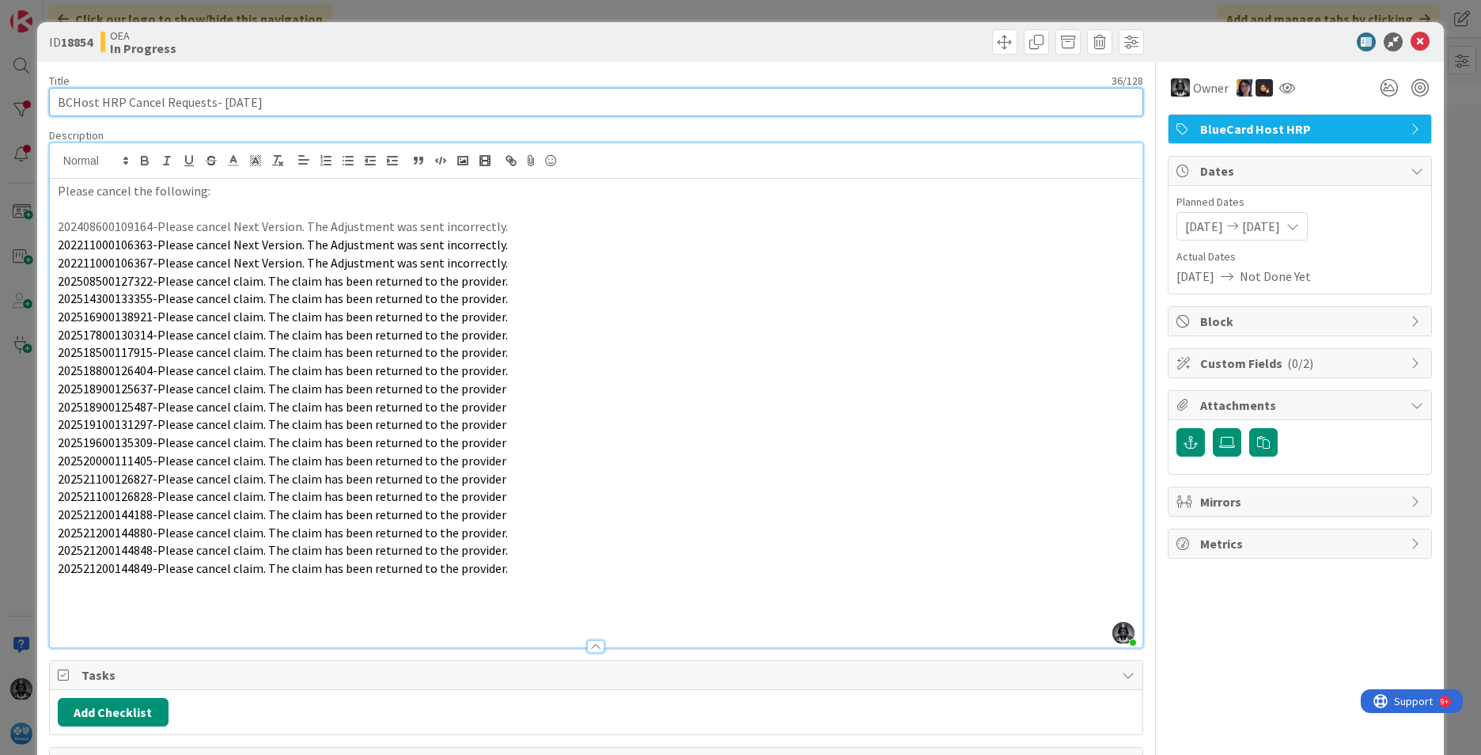
click at [59, 99] on input "BCHost HRP Cancel Requests- [DATE]" at bounding box center [596, 102] width 1094 height 28
paste input "UR0120591"
type input "UR0120591- BCHost HRP Cancel Requests- [DATE]"
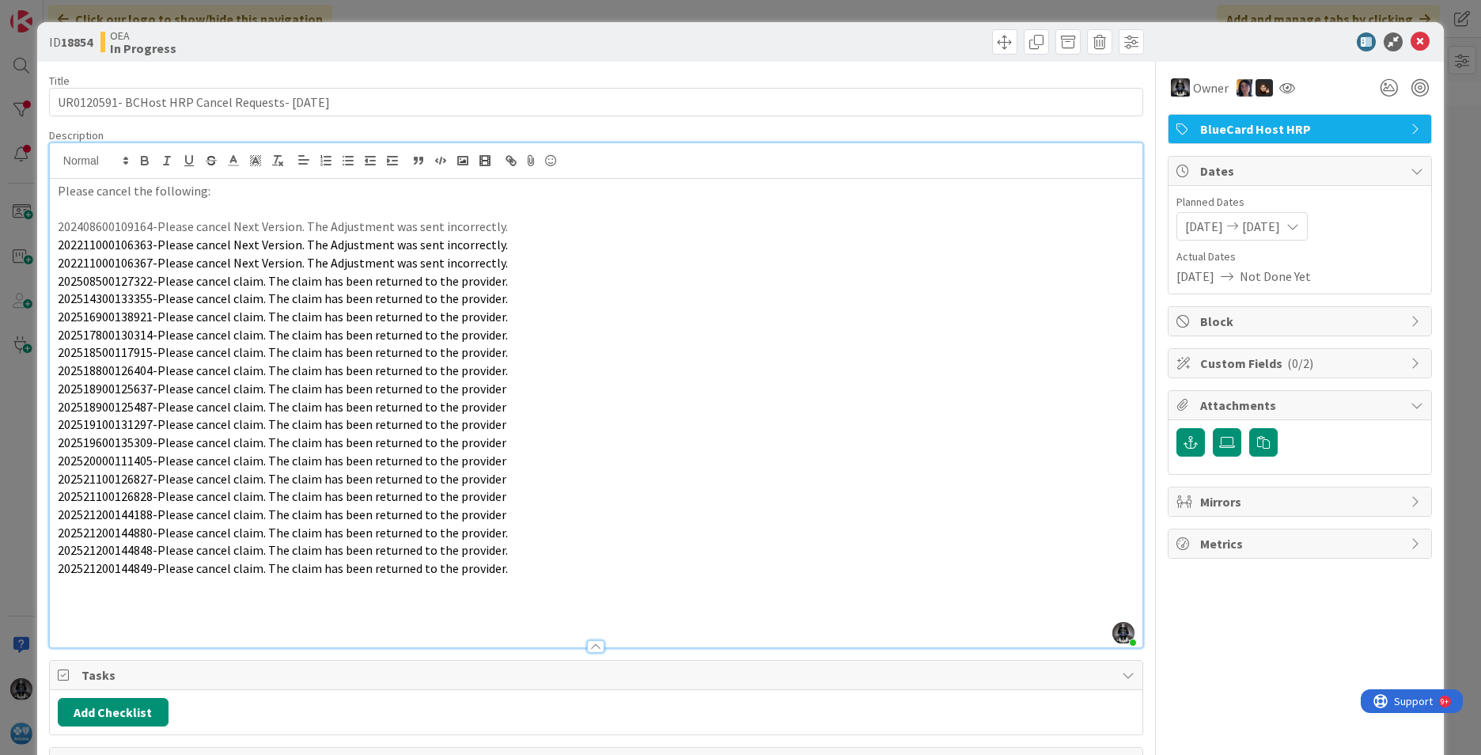
drag, startPoint x: 900, startPoint y: 373, endPoint x: 929, endPoint y: 355, distance: 34.1
click at [906, 368] on p "202518800126404-Please cancel claim. The claim has been returned to the provide…" at bounding box center [596, 371] width 1077 height 18
click at [996, 38] on span at bounding box center [1004, 41] width 25 height 25
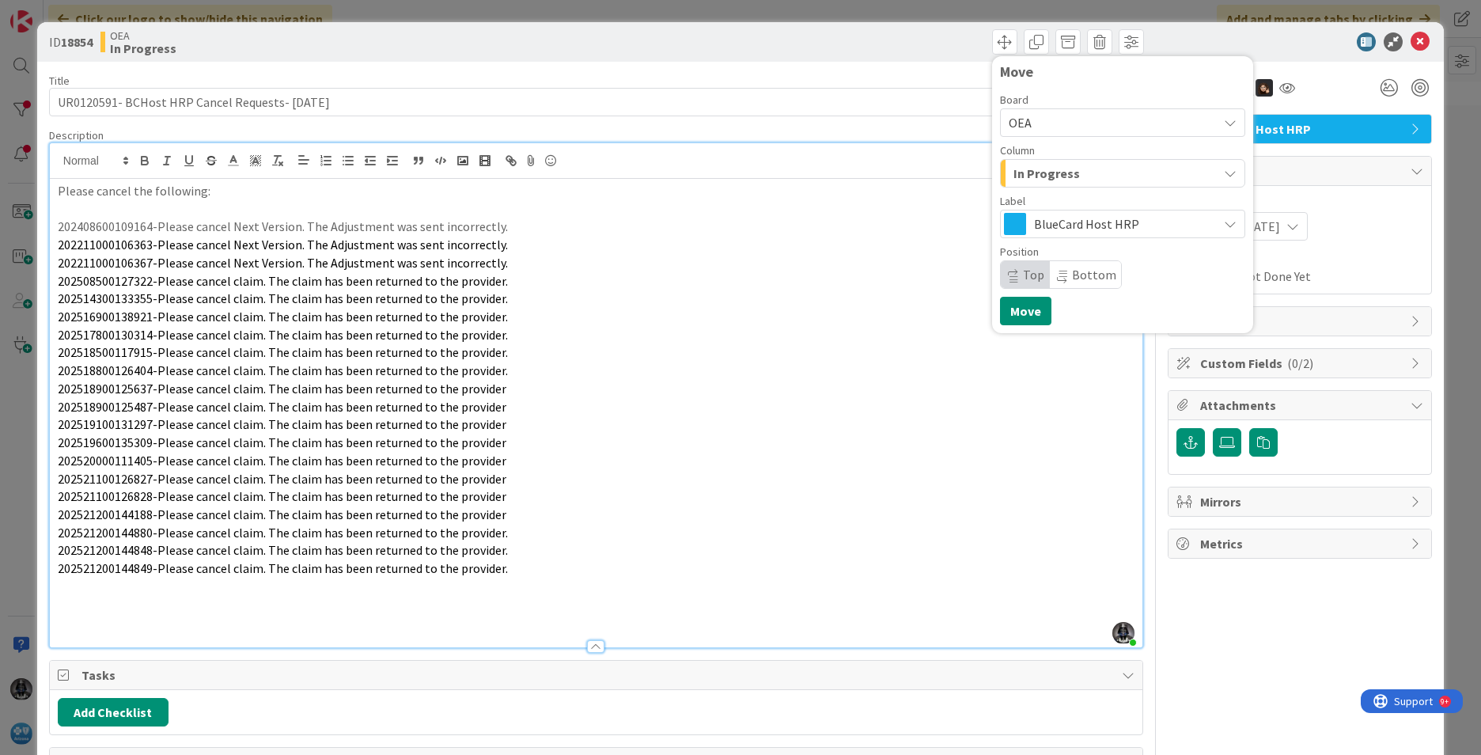
click at [1224, 171] on icon "button" at bounding box center [1230, 173] width 13 height 13
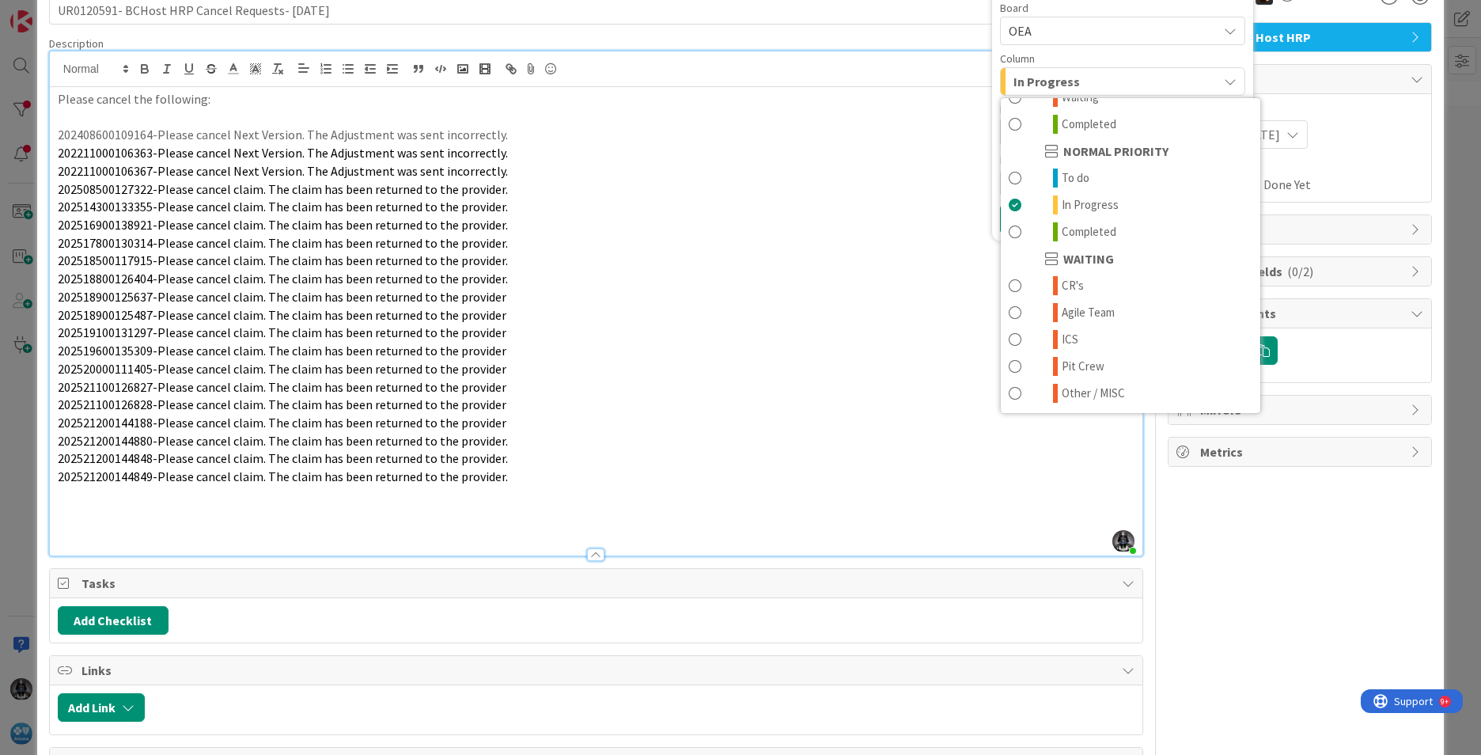
scroll to position [235, 0]
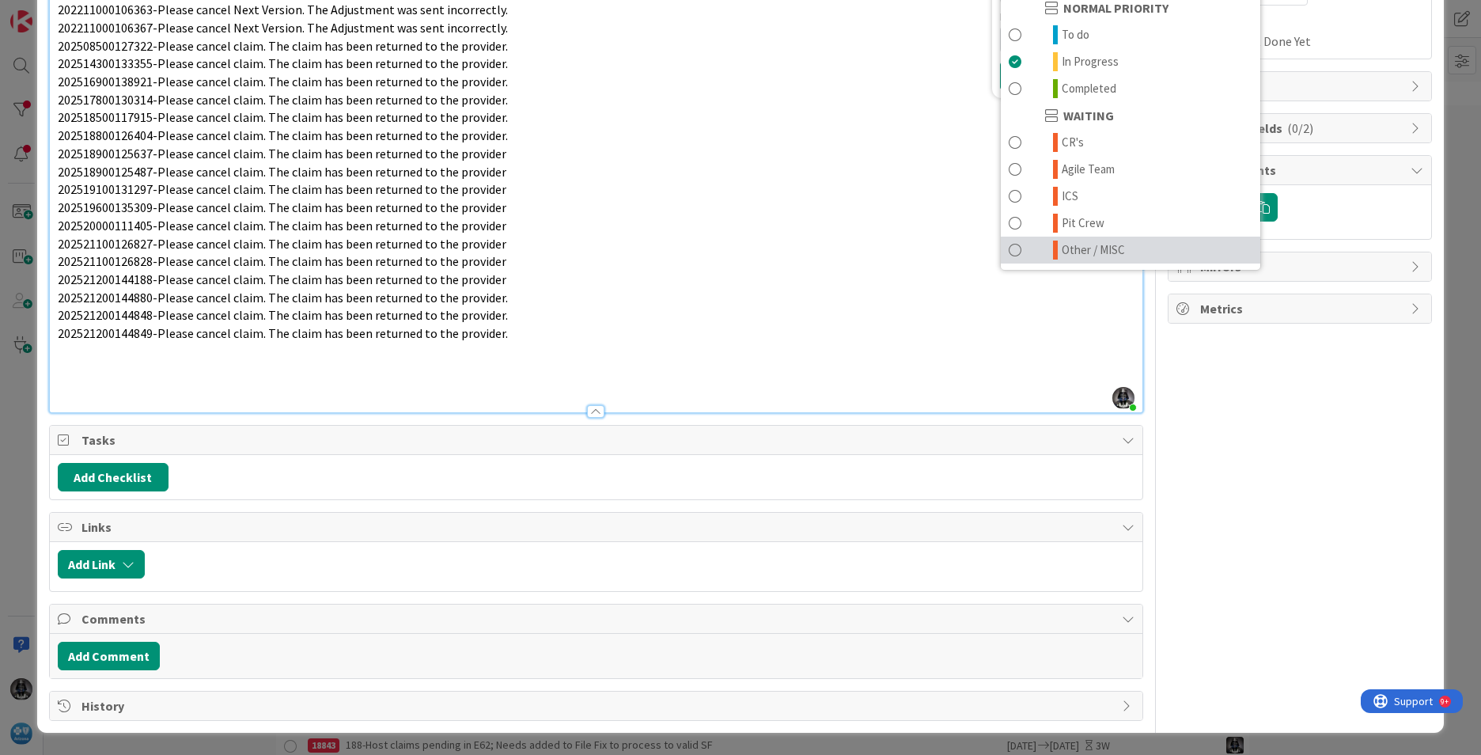
click at [1072, 250] on span "Other / MISC" at bounding box center [1093, 250] width 63 height 19
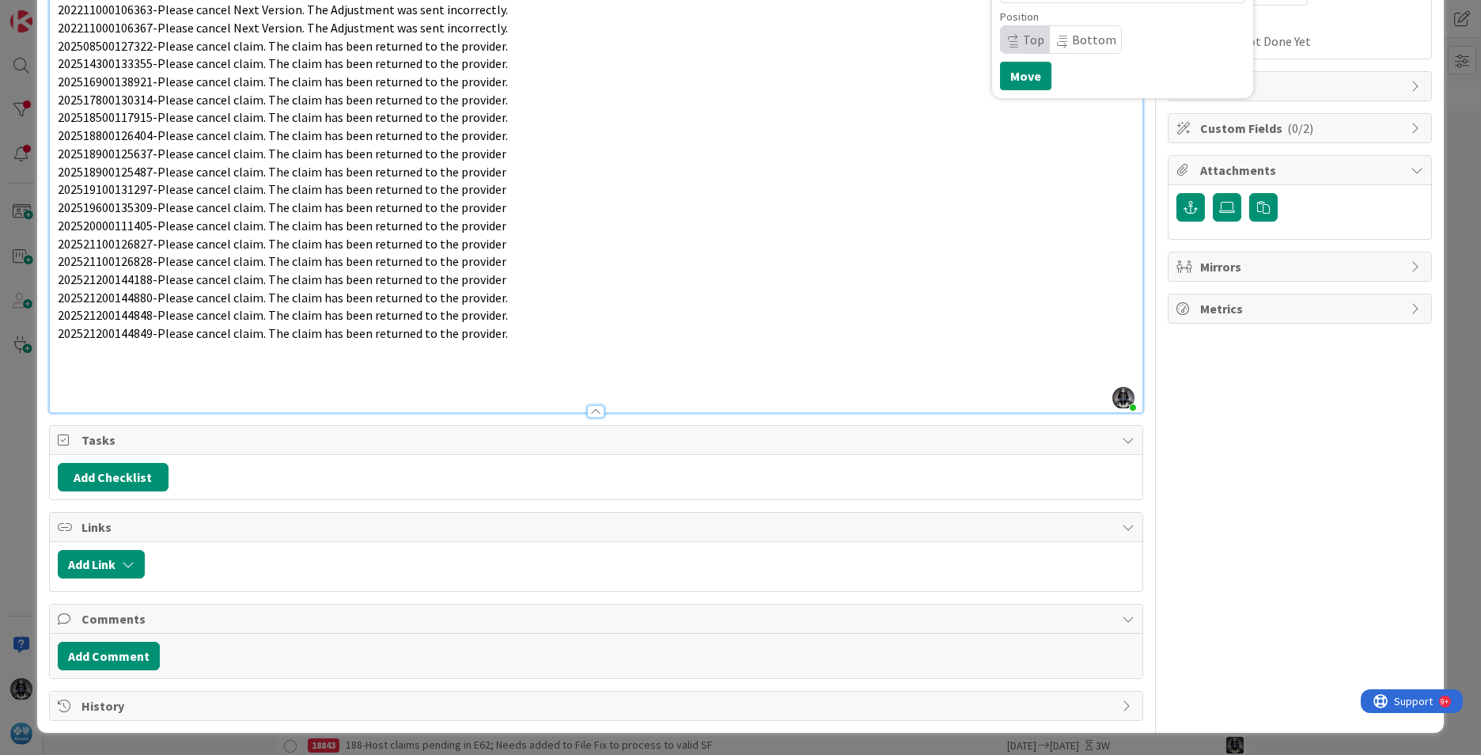
scroll to position [0, 0]
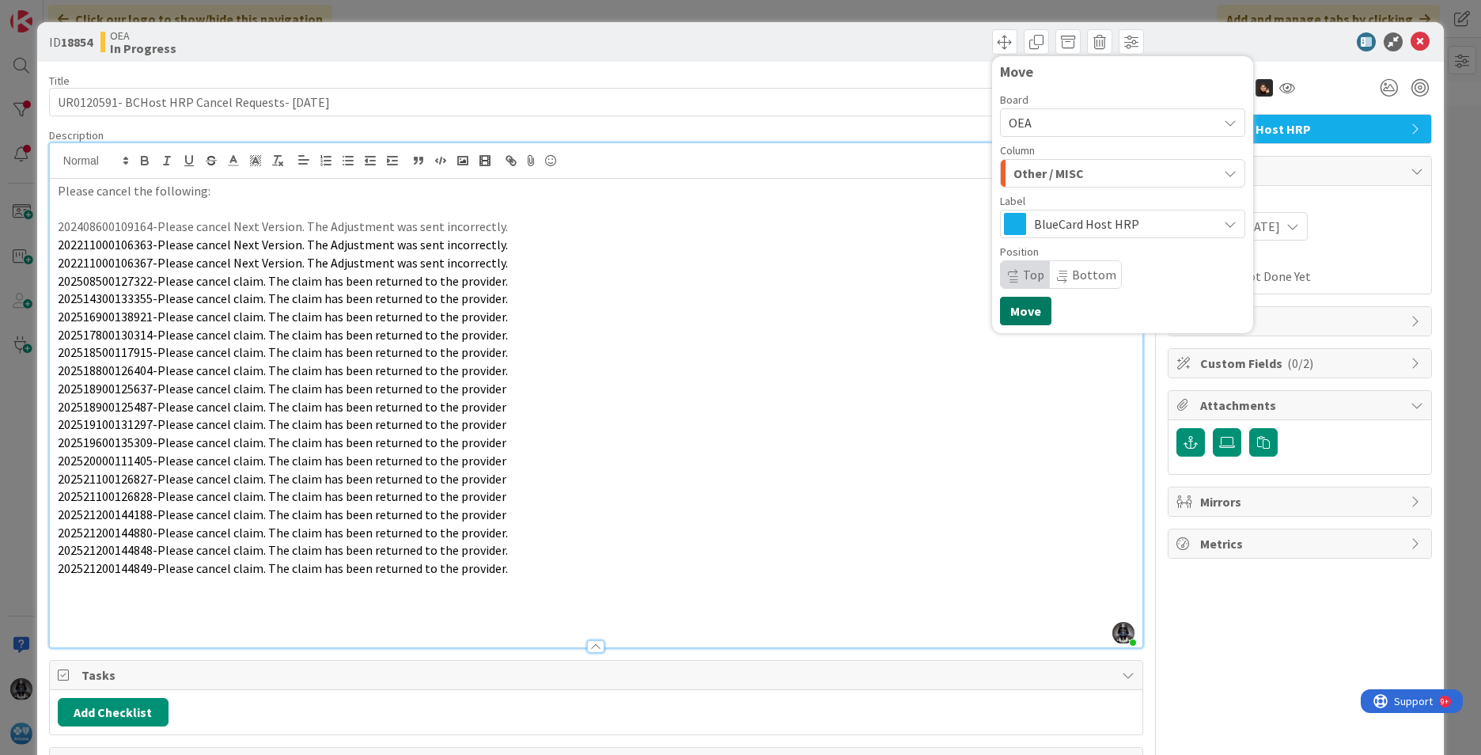
click at [1015, 313] on button "Move" at bounding box center [1025, 311] width 51 height 28
